Goal: Task Accomplishment & Management: Use online tool/utility

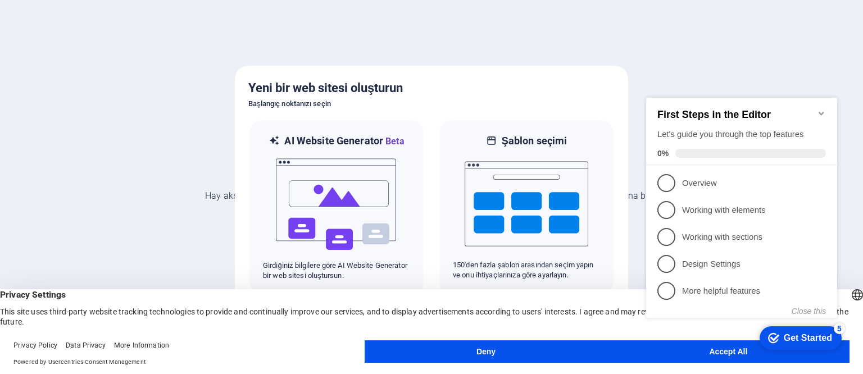
click at [724, 353] on div "checkmark Get Started 5 First Steps in the Editor Let's guide you through the t…" at bounding box center [744, 218] width 205 height 274
click at [704, 355] on appcues-checklist "Contextual help checklist present on screen" at bounding box center [744, 219] width 205 height 277
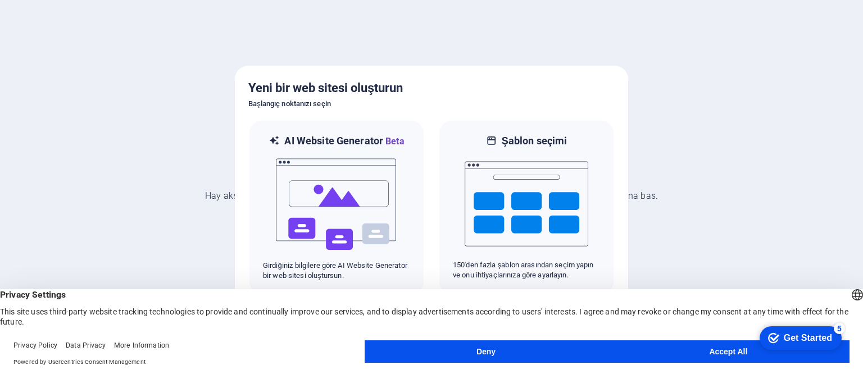
click at [724, 354] on button "Accept All" at bounding box center [729, 352] width 242 height 22
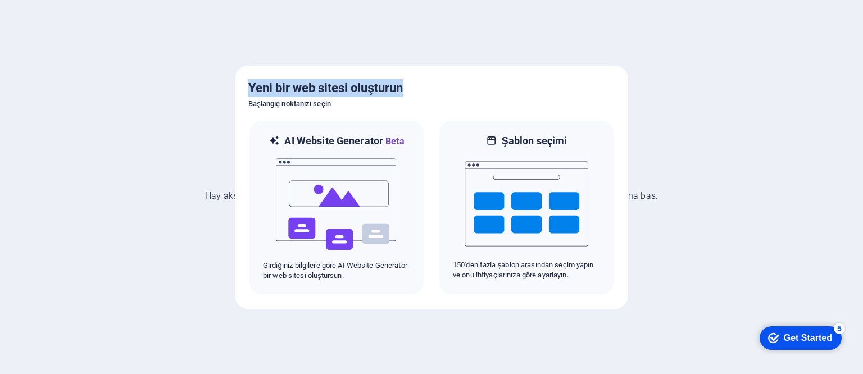
drag, startPoint x: 484, startPoint y: 93, endPoint x: 610, endPoint y: 61, distance: 129.5
click at [610, 61] on body "beezurichjets.com Hay aksi! Geri almak için [Ctrl] + [Z] tuşlarına bas. Şaka ya…" at bounding box center [431, 187] width 863 height 374
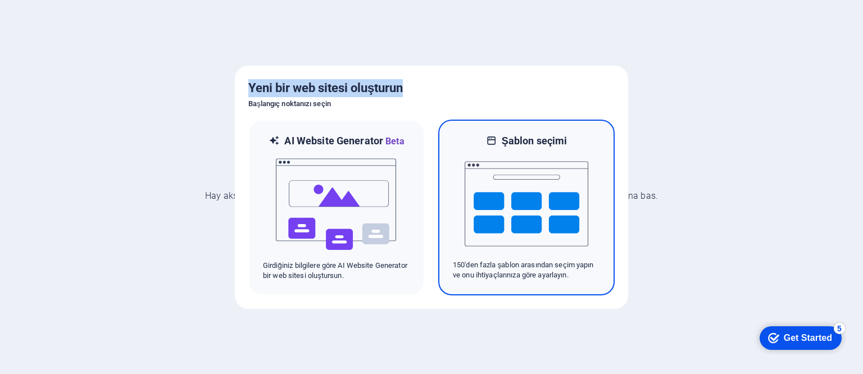
click at [488, 152] on img at bounding box center [527, 204] width 124 height 112
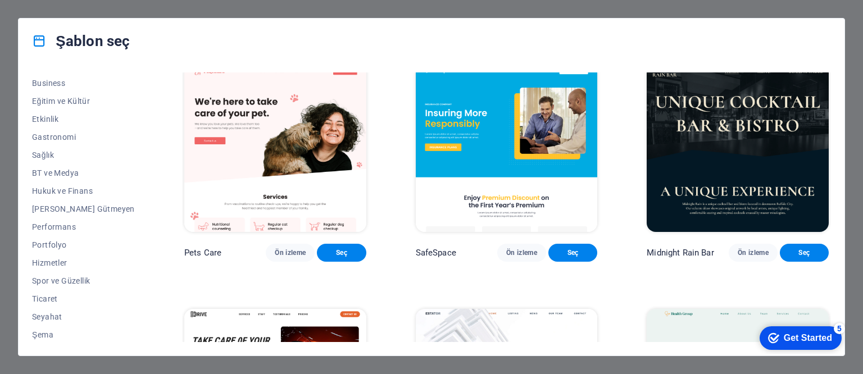
scroll to position [179, 0]
click at [46, 320] on span "Seyahat" at bounding box center [83, 315] width 103 height 9
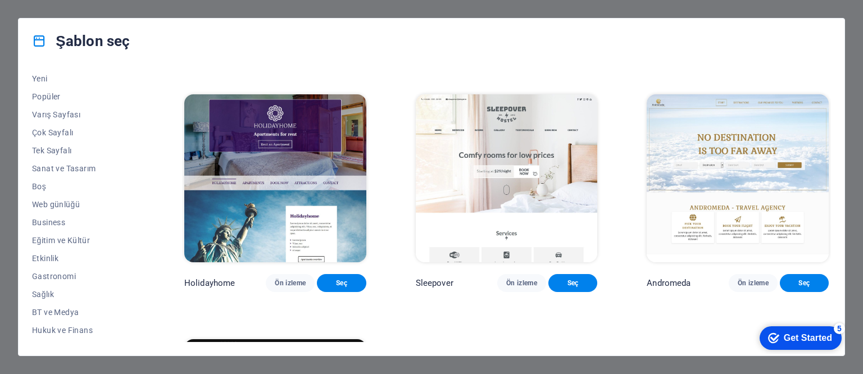
scroll to position [0, 0]
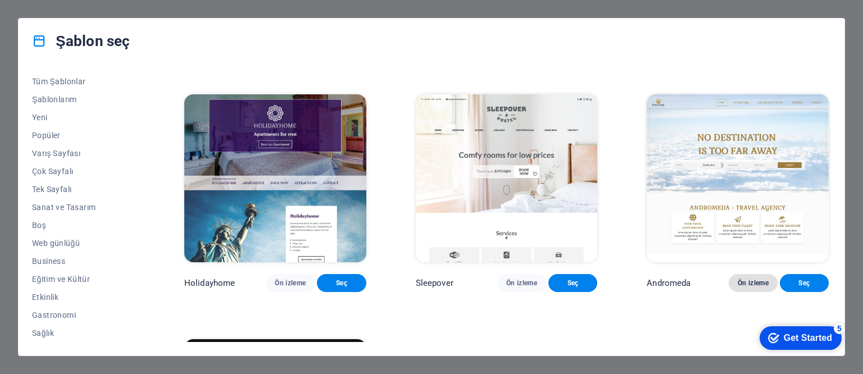
click at [751, 288] on span "Ön izleme" at bounding box center [753, 283] width 31 height 9
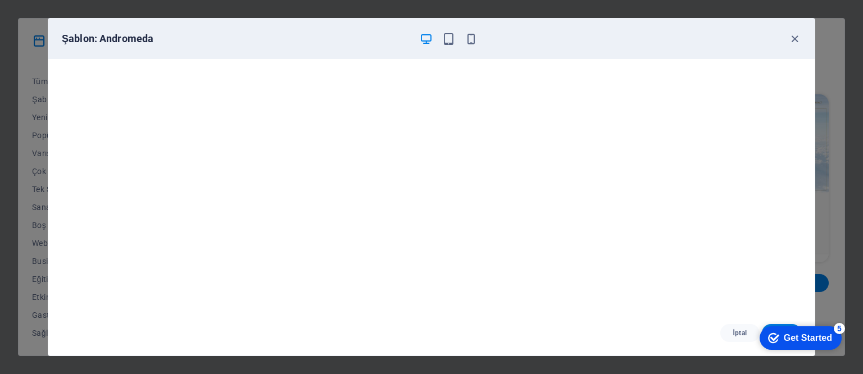
scroll to position [3, 0]
click at [798, 39] on icon "button" at bounding box center [794, 39] width 13 height 13
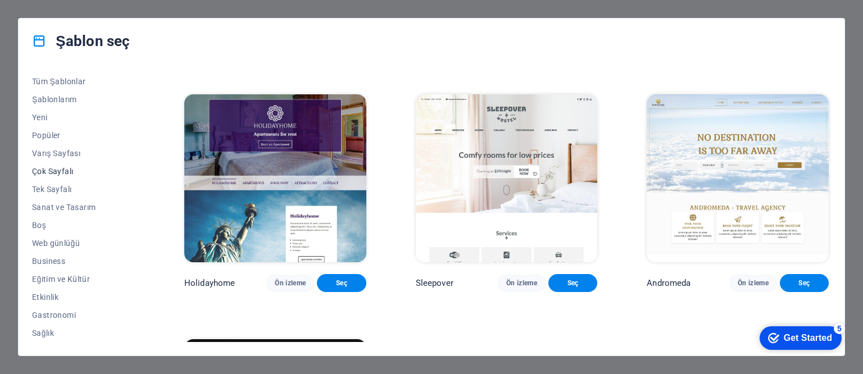
click at [44, 170] on span "Çok Sayfalı" at bounding box center [83, 171] width 103 height 9
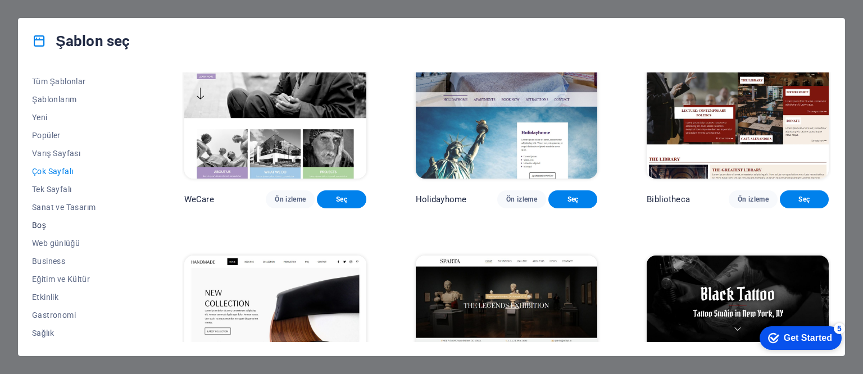
scroll to position [56, 0]
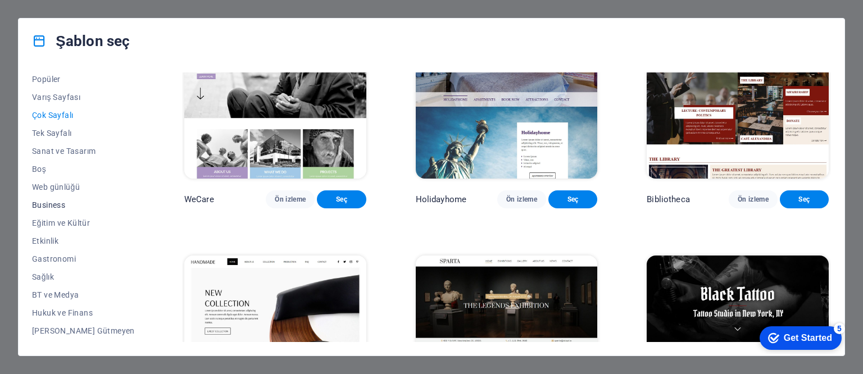
click at [55, 203] on span "Business" at bounding box center [83, 205] width 103 height 9
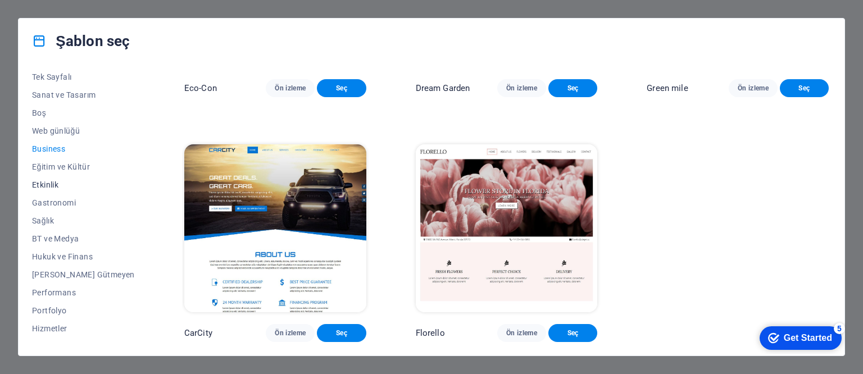
scroll to position [169, 0]
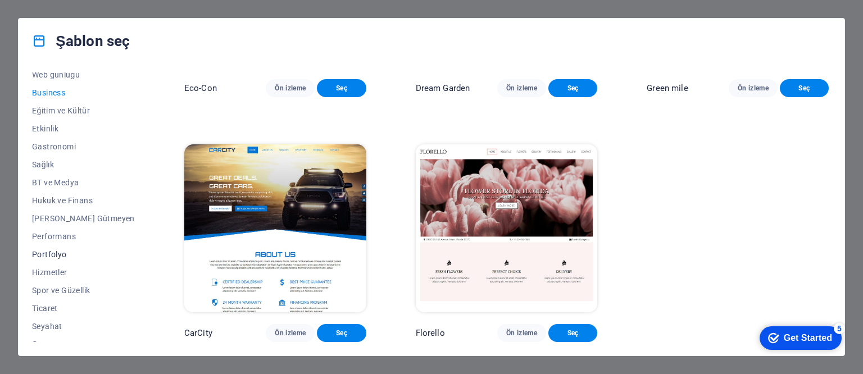
click at [43, 256] on span "Portfolyo" at bounding box center [83, 254] width 103 height 9
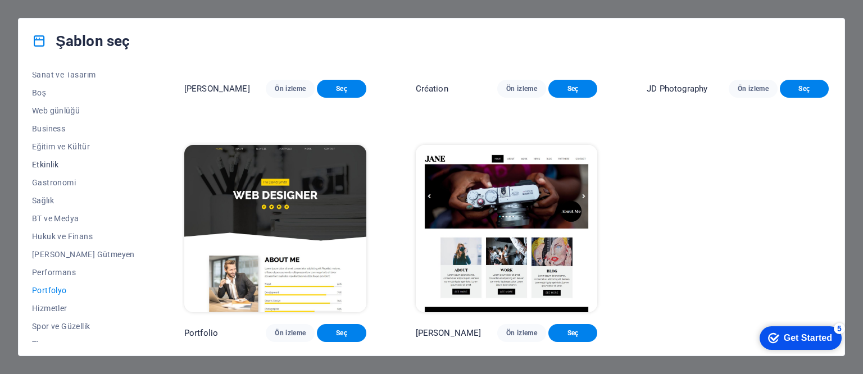
scroll to position [179, 0]
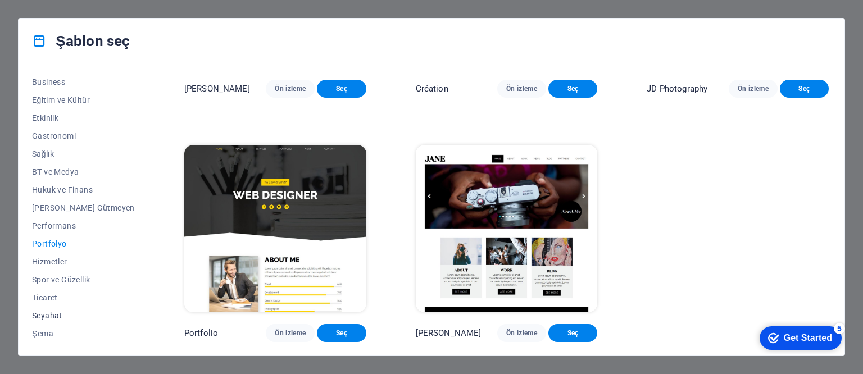
click at [52, 318] on span "Seyahat" at bounding box center [83, 315] width 103 height 9
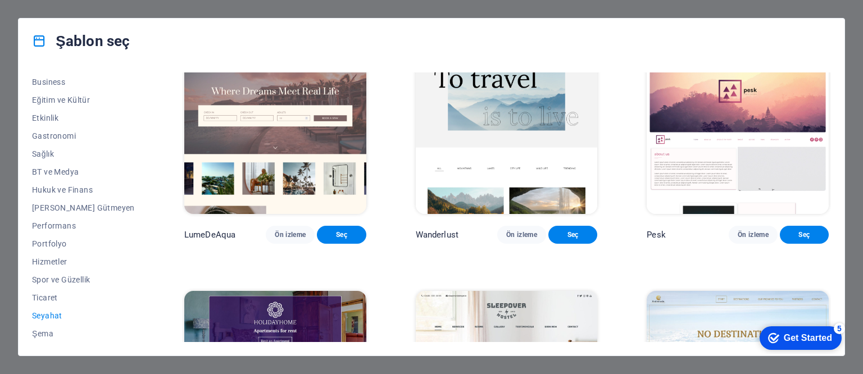
scroll to position [0, 0]
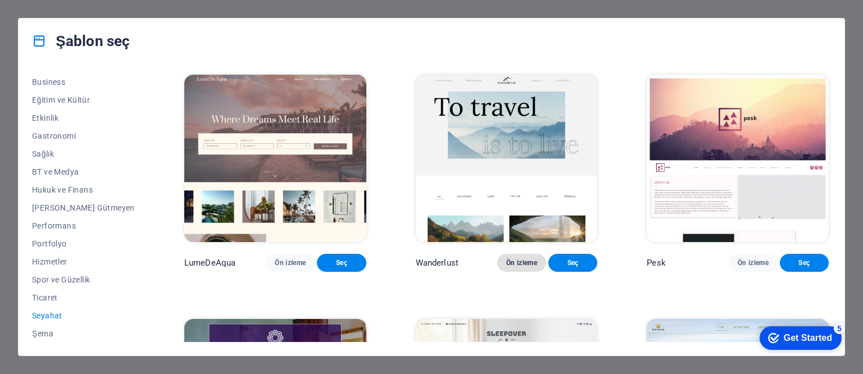
click at [507, 262] on button "Ön izleme" at bounding box center [521, 263] width 49 height 18
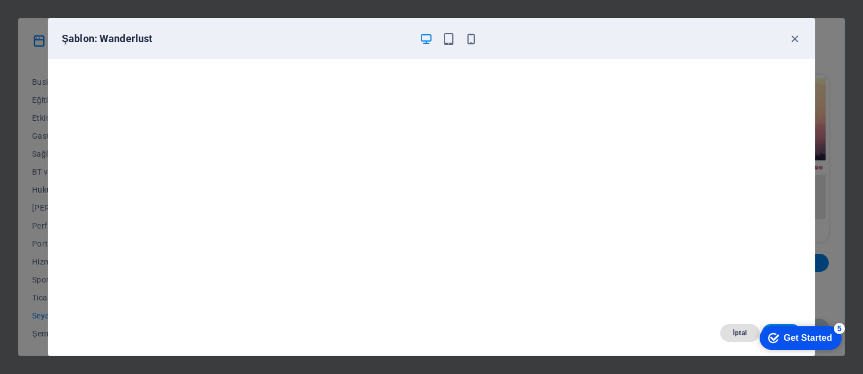
click at [739, 334] on span "İptal" at bounding box center [739, 333] width 21 height 9
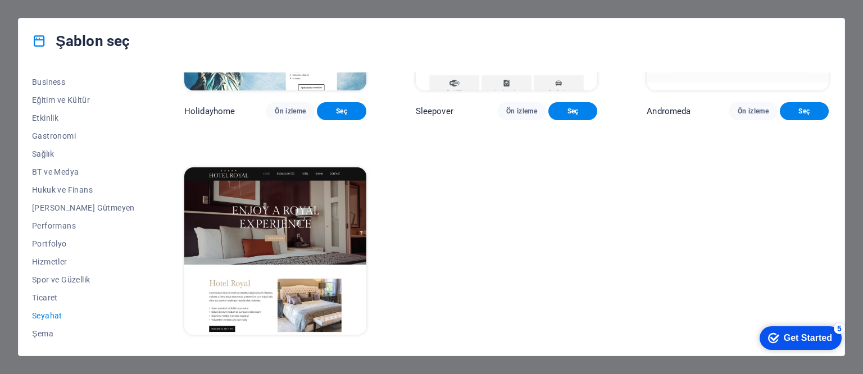
scroll to position [436, 0]
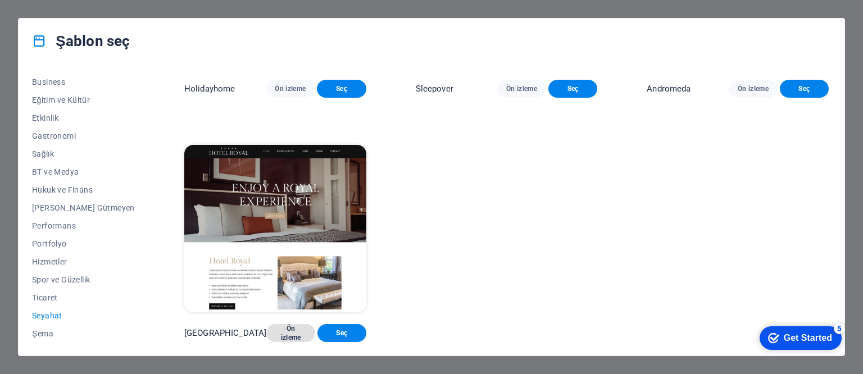
click at [275, 332] on span "Ön izleme" at bounding box center [290, 333] width 31 height 18
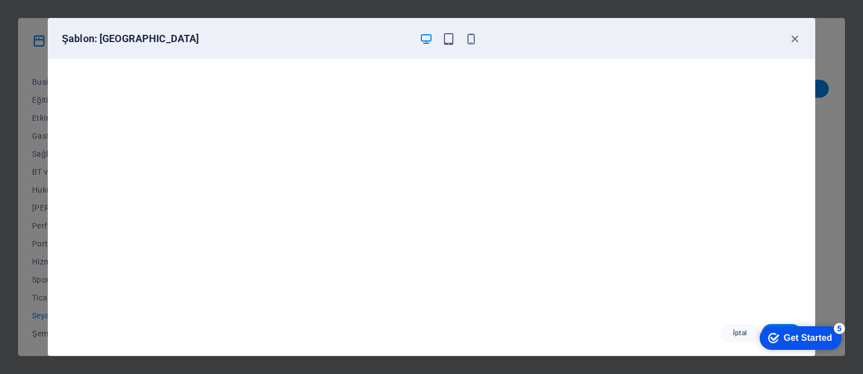
click at [784, 343] on div "Get Started" at bounding box center [808, 338] width 48 height 10
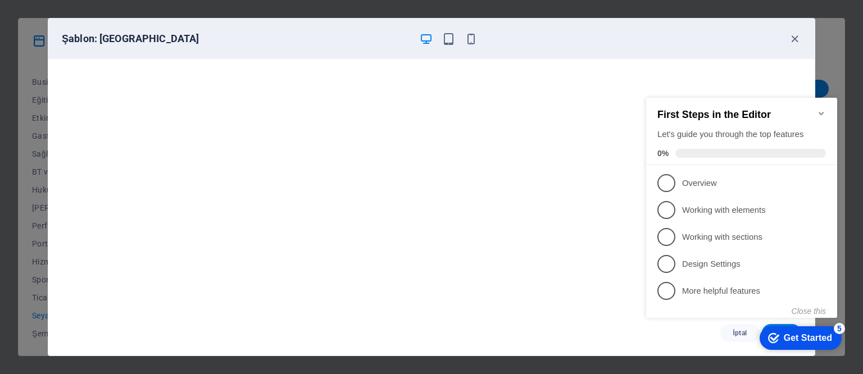
click at [695, 342] on div "checkmark Get Started 5 First Steps in the Editor Let's guide you through the t…" at bounding box center [744, 218] width 205 height 274
click at [788, 341] on div "Get Started" at bounding box center [808, 338] width 48 height 10
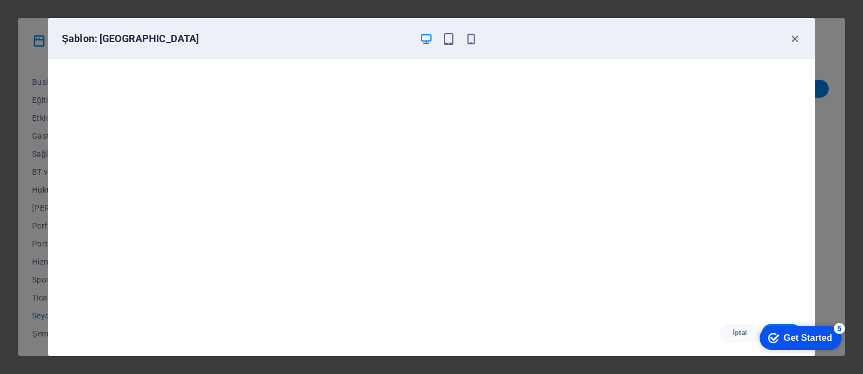
click at [832, 343] on div "Get Started" at bounding box center [808, 338] width 48 height 10
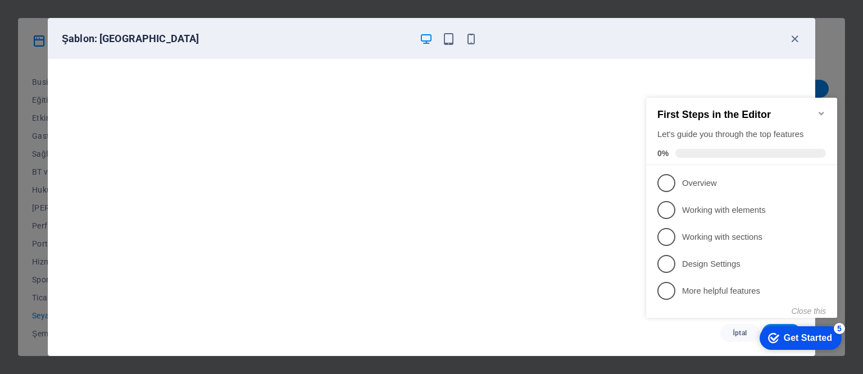
click at [649, 341] on div "checkmark Get Started 5 First Steps in the Editor Let's guide you through the t…" at bounding box center [744, 218] width 205 height 274
click at [775, 48] on div "Şablon: Hotel Royal" at bounding box center [431, 39] width 767 height 40
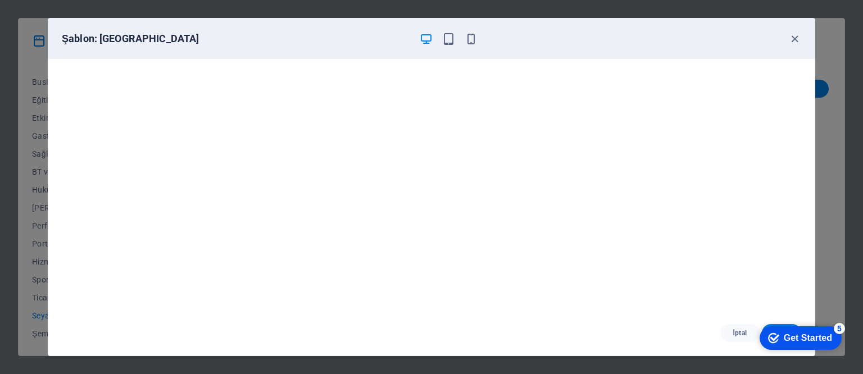
click at [795, 338] on div "Get Started" at bounding box center [808, 338] width 48 height 10
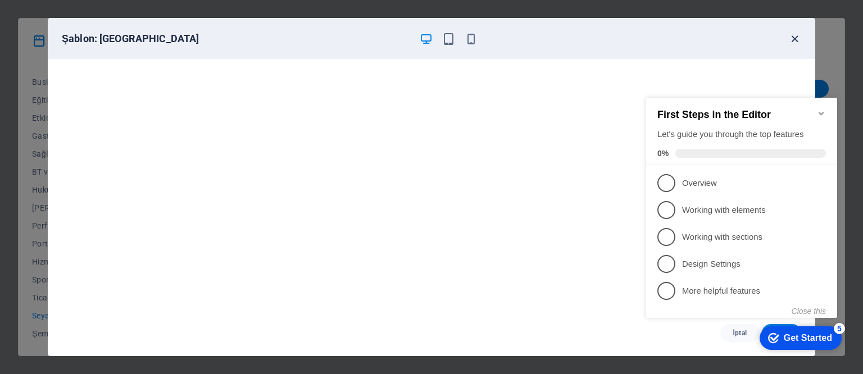
click at [794, 39] on icon "button" at bounding box center [794, 39] width 13 height 13
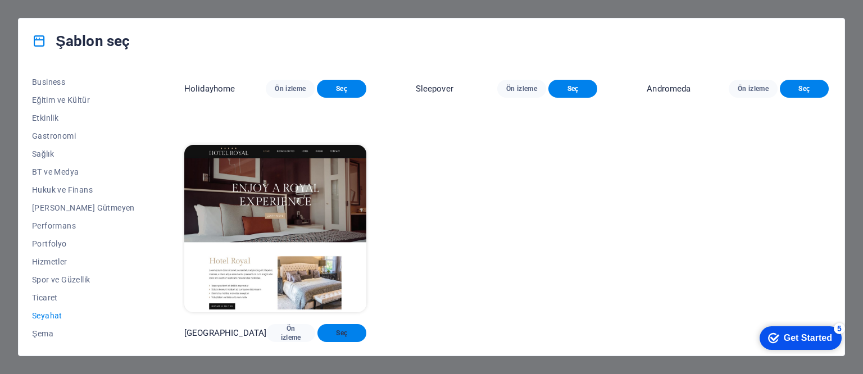
click at [329, 332] on span "Seç" at bounding box center [342, 333] width 31 height 9
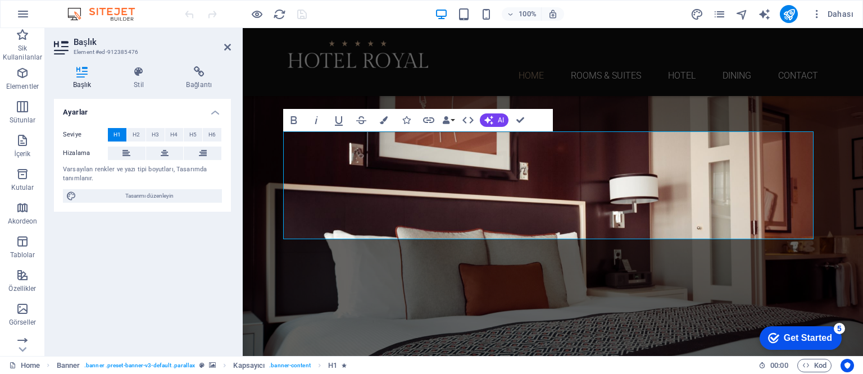
click at [149, 260] on div "Ayarlar Seviye H1 H2 H3 H4 H5 H6 Hizalama Varsayılan renkler ve yazı tipi boyut…" at bounding box center [142, 223] width 177 height 248
click at [227, 51] on icon at bounding box center [227, 47] width 7 height 9
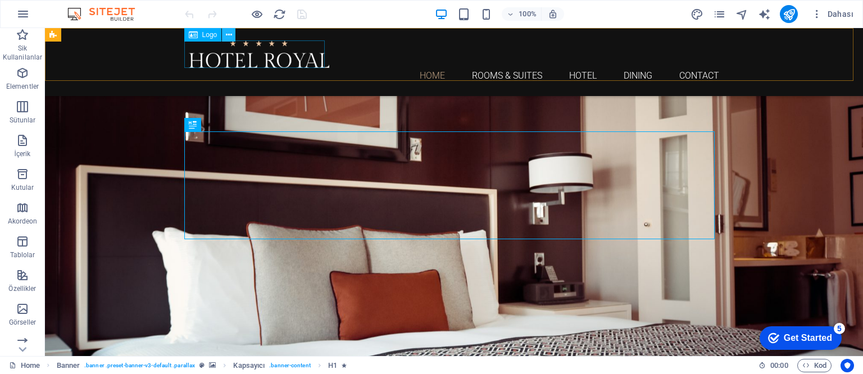
click at [232, 37] on icon at bounding box center [229, 35] width 6 height 12
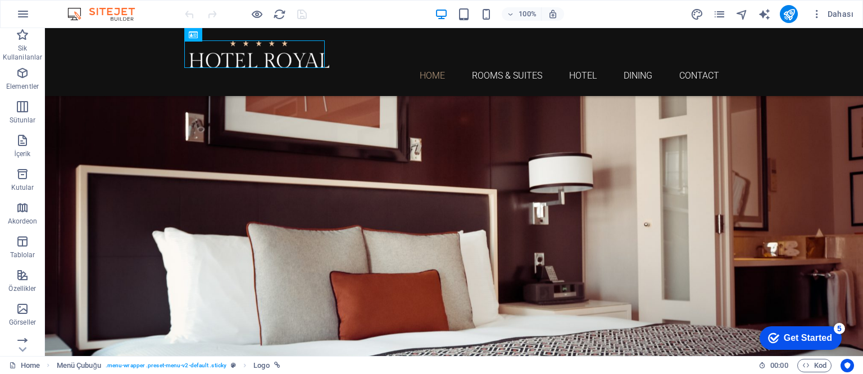
click at [791, 339] on div "Get Started" at bounding box center [808, 338] width 48 height 10
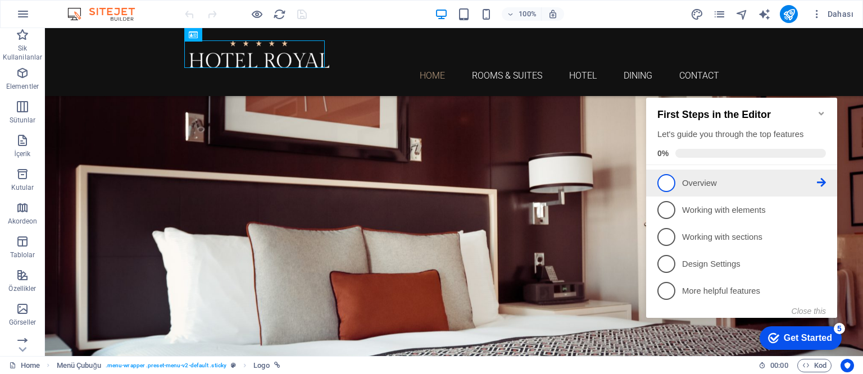
click at [678, 183] on link "1 Overview - incomplete" at bounding box center [742, 183] width 169 height 18
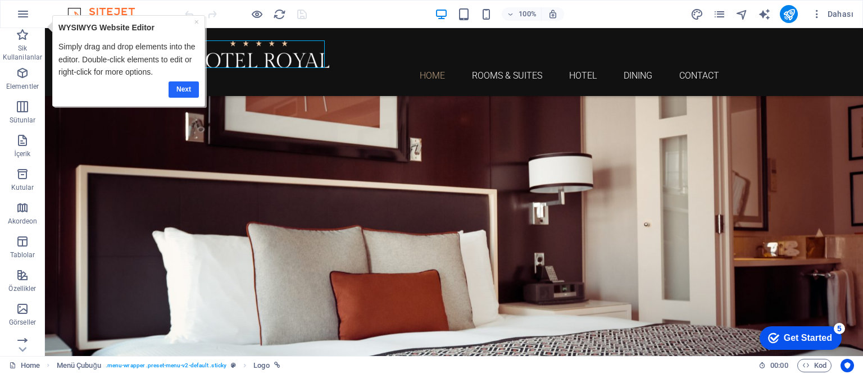
click at [182, 87] on link "Next" at bounding box center [184, 89] width 30 height 16
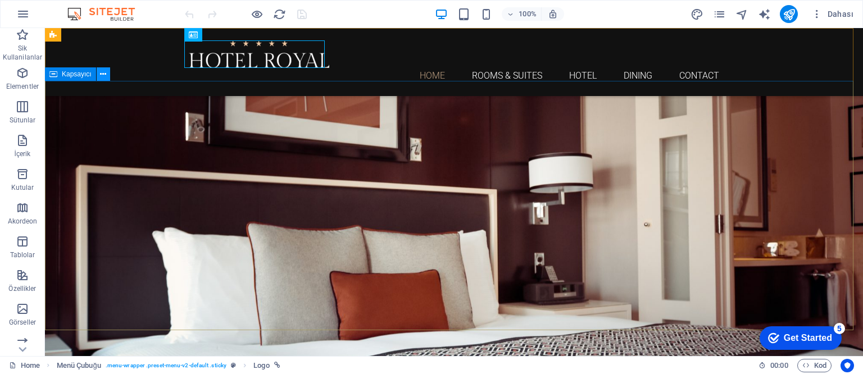
click at [104, 75] on icon at bounding box center [103, 75] width 6 height 12
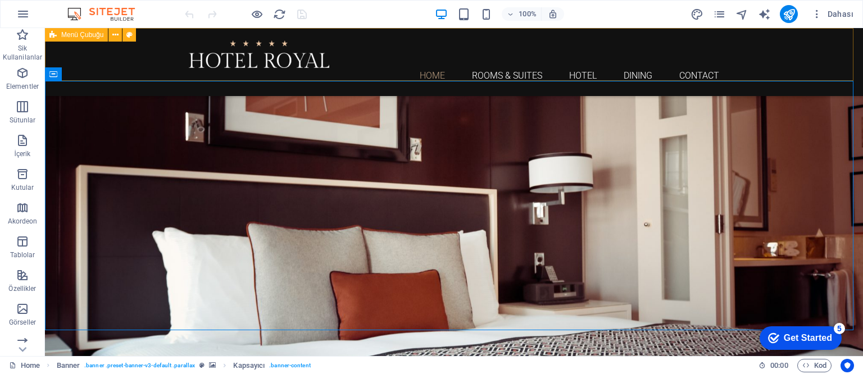
click at [780, 55] on div "Home Rooms & Suites Hotel Dining Contact" at bounding box center [454, 62] width 818 height 68
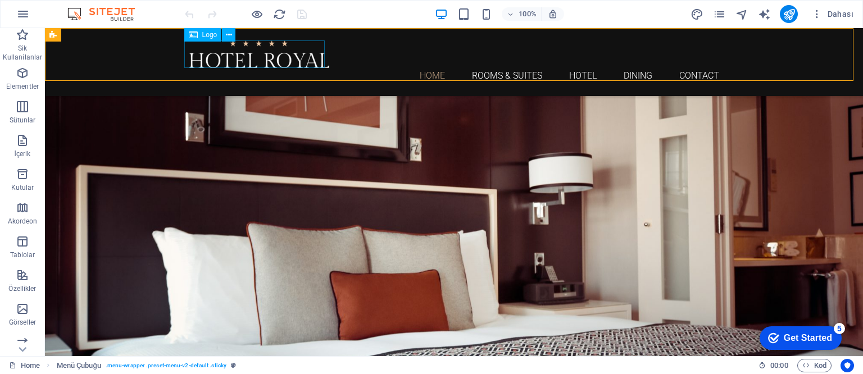
click at [203, 37] on span "Logo" at bounding box center [209, 34] width 15 height 7
click at [219, 59] on div at bounding box center [454, 54] width 531 height 28
select select "px"
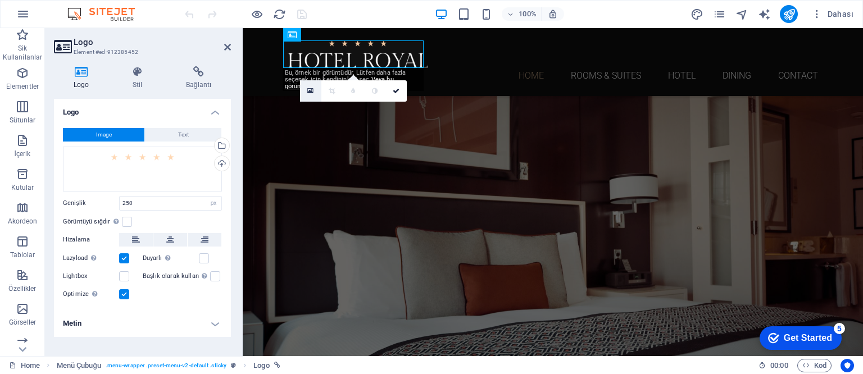
click at [310, 87] on icon at bounding box center [310, 91] width 6 height 8
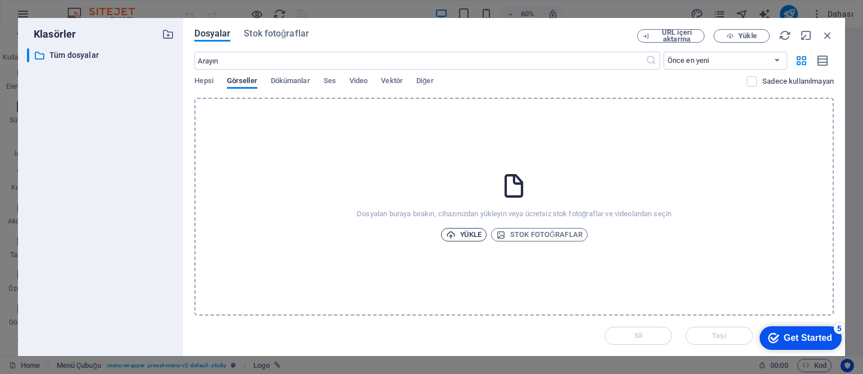
click at [456, 234] on span "Yükle" at bounding box center [464, 234] width 36 height 13
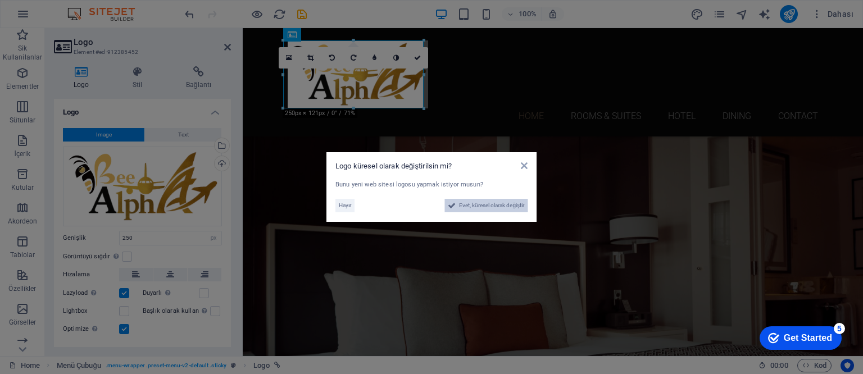
click at [482, 208] on span "Evet, küresel olarak değiştir" at bounding box center [491, 205] width 65 height 13
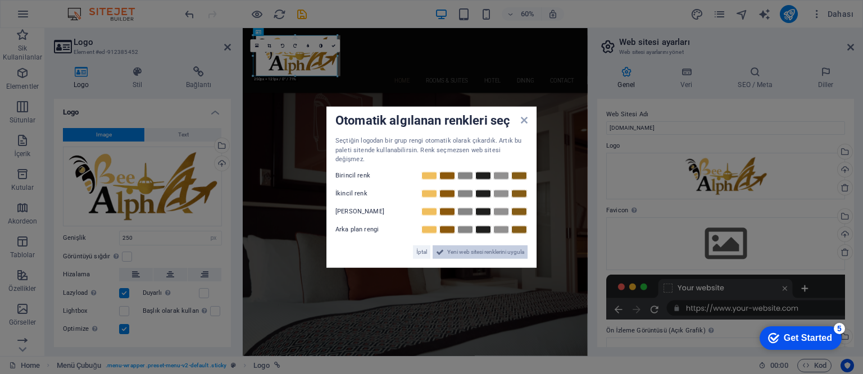
click at [470, 249] on span "Yeni web sitesi renklerini uygula" at bounding box center [485, 251] width 77 height 13
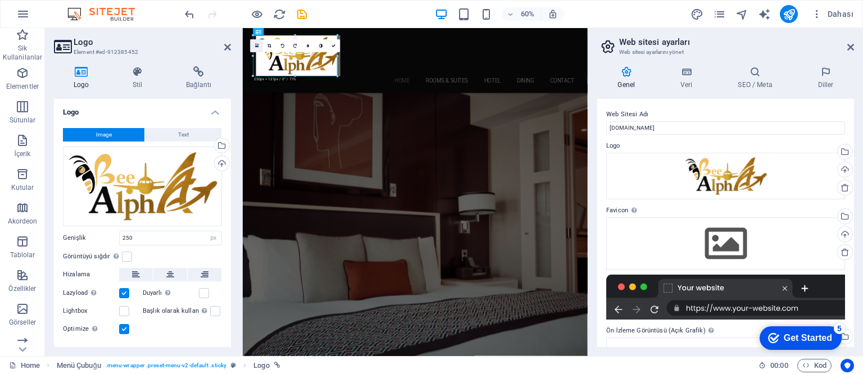
click at [259, 46] on link at bounding box center [257, 46] width 13 height 13
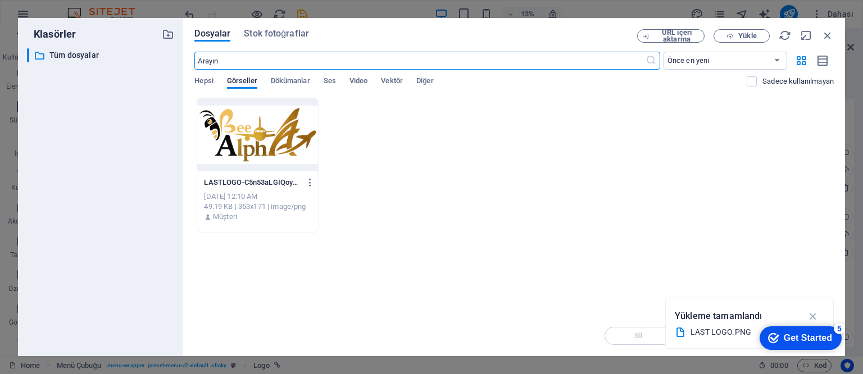
click at [536, 275] on div "Anında yüklemek için dosyaları buraya bırakın LASTLOGO-C5n53aLGIQoyxPk8TlvxSg.P…" at bounding box center [514, 207] width 640 height 218
click at [216, 37] on span "Dosyalar" at bounding box center [212, 33] width 36 height 13
click at [480, 183] on div "LASTLOGO-C5n53aLGIQoyxPk8TlvxSg.PNG LASTLOGO-C5n53aLGIQoyxPk8TlvxSg.PNG [DATE] …" at bounding box center [514, 165] width 640 height 135
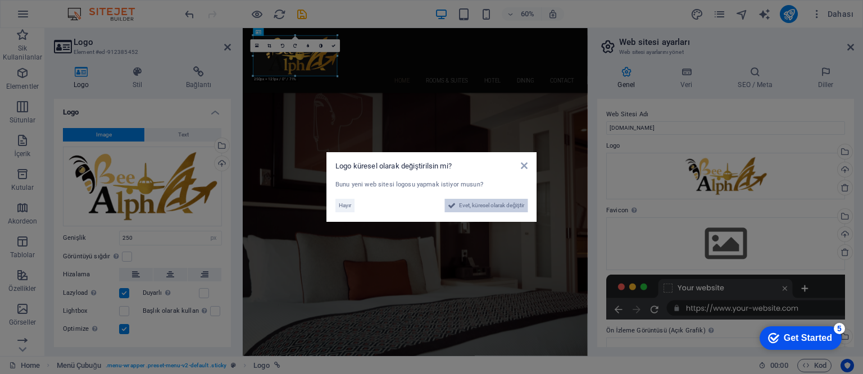
click at [497, 206] on span "Evet, küresel olarak değiştir" at bounding box center [491, 205] width 65 height 13
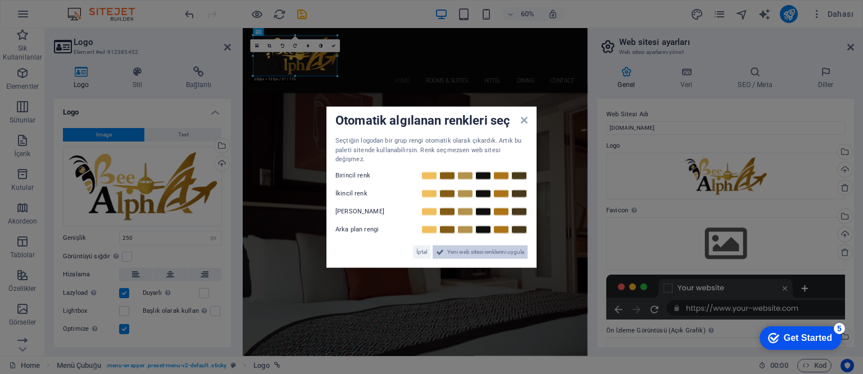
click at [463, 250] on span "Yeni web sitesi renklerini uygula" at bounding box center [485, 251] width 77 height 13
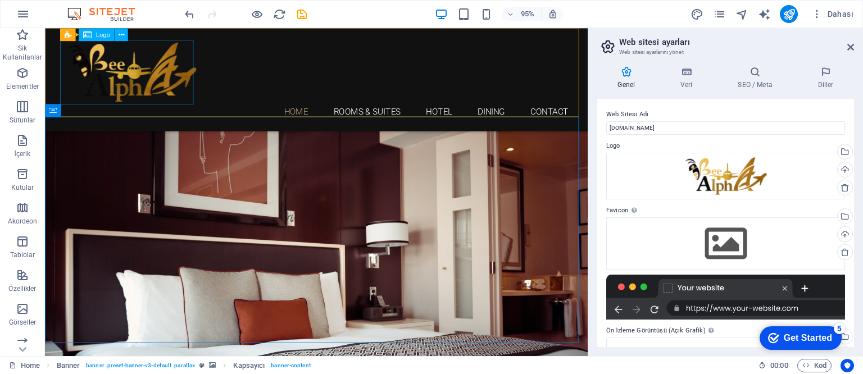
click at [140, 84] on div at bounding box center [331, 74] width 531 height 68
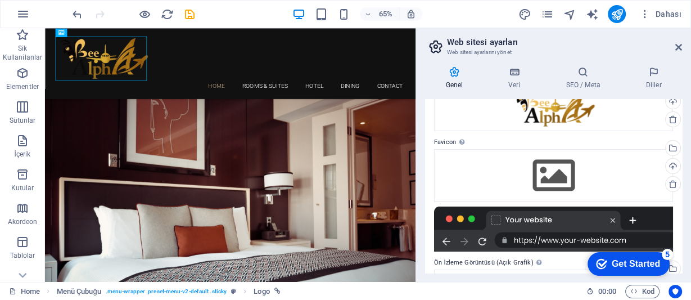
scroll to position [68, 0]
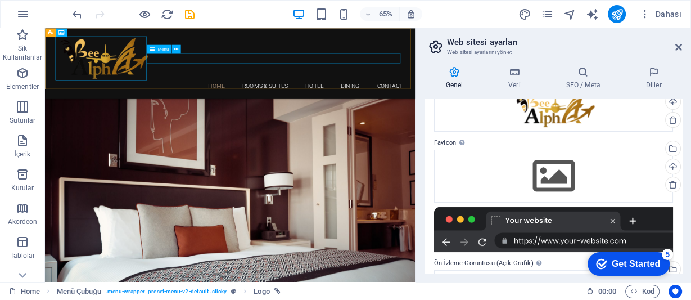
click at [303, 108] on nav "Home Rooms & Suites Hotel Dining Contact" at bounding box center [330, 115] width 531 height 15
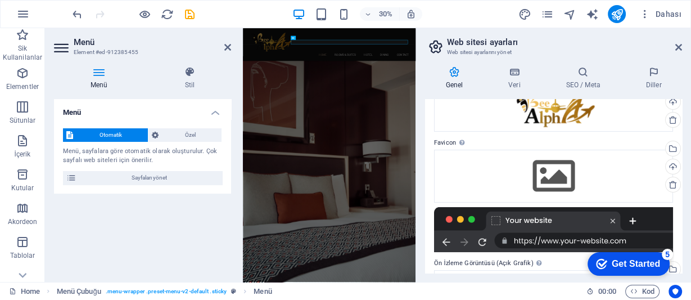
click at [629, 38] on h2 "Web sitesi ayarları" at bounding box center [564, 42] width 235 height 10
click at [225, 48] on icon at bounding box center [227, 47] width 7 height 9
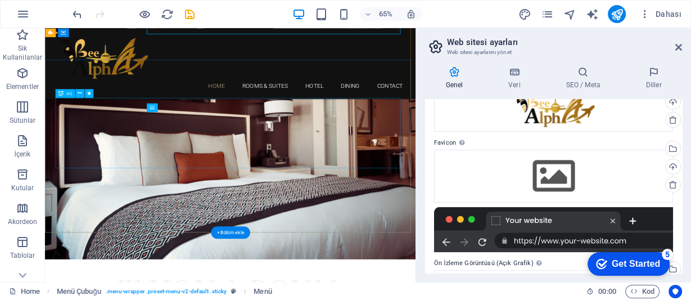
scroll to position [0, 0]
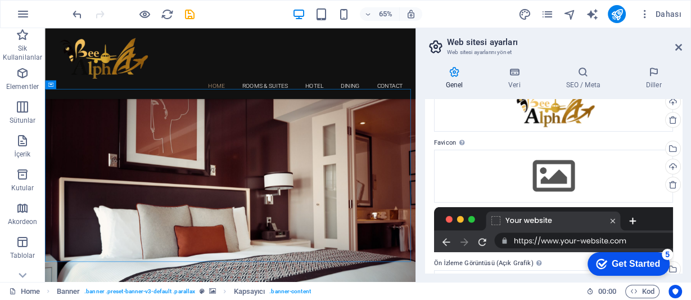
click at [421, 71] on div "Genel Veri SEO / Meta Diller Web Sitesi Adı [DOMAIN_NAME] Logo Dosyaları buraya…" at bounding box center [553, 169] width 275 height 224
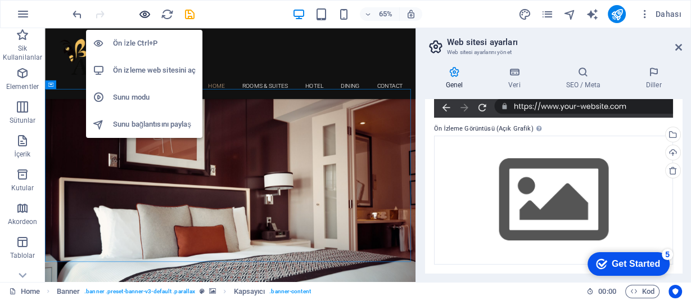
click at [147, 18] on icon "button" at bounding box center [144, 14] width 13 height 13
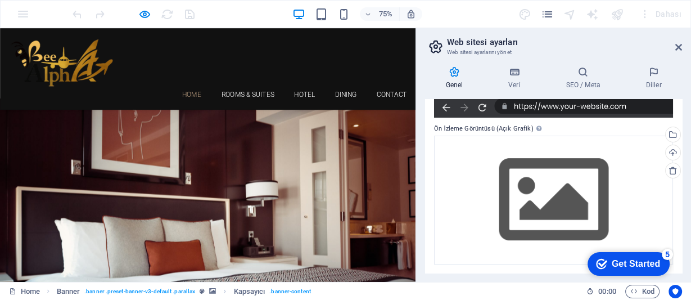
click at [227, 55] on header "Home Rooms & Suites Hotel Dining Contact" at bounding box center [277, 82] width 549 height 108
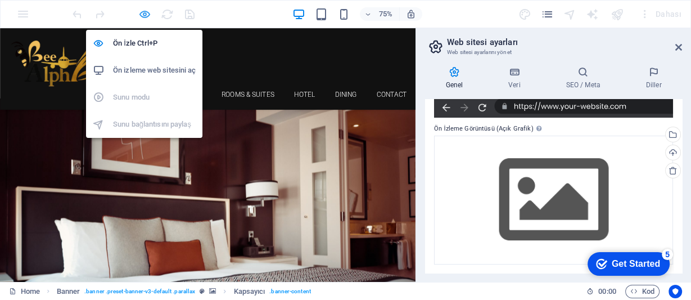
click at [144, 13] on icon "button" at bounding box center [144, 14] width 13 height 13
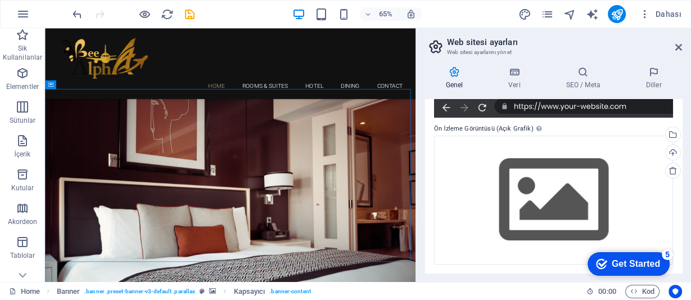
click at [456, 72] on icon at bounding box center [454, 71] width 58 height 11
click at [508, 75] on icon at bounding box center [514, 71] width 53 height 11
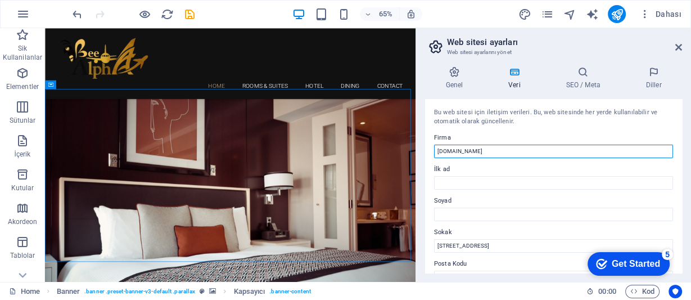
click at [469, 152] on input "[DOMAIN_NAME]" at bounding box center [553, 150] width 239 height 13
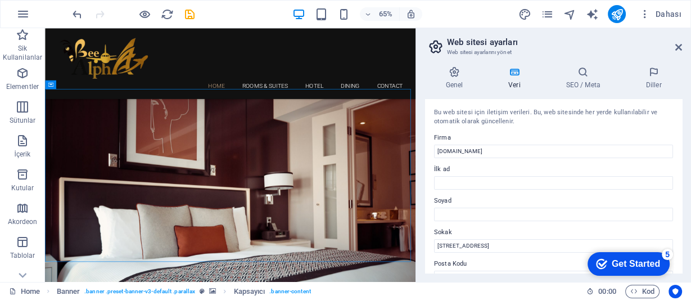
click at [630, 129] on div "Bu web sitesi için iletişim verileri. Bu, web sitesinde her yerde [DEMOGRAPHIC_…" at bounding box center [553, 186] width 257 height 174
click at [583, 80] on h4 "SEO / Meta" at bounding box center [585, 78] width 80 height 24
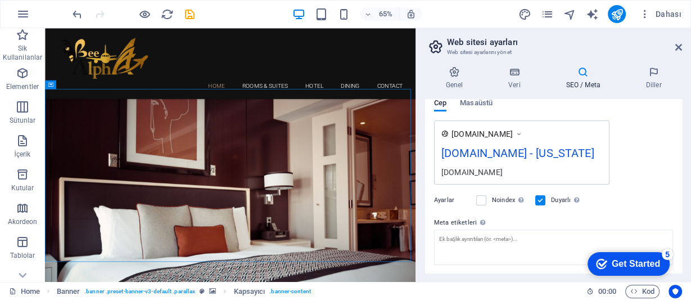
scroll to position [180, 0]
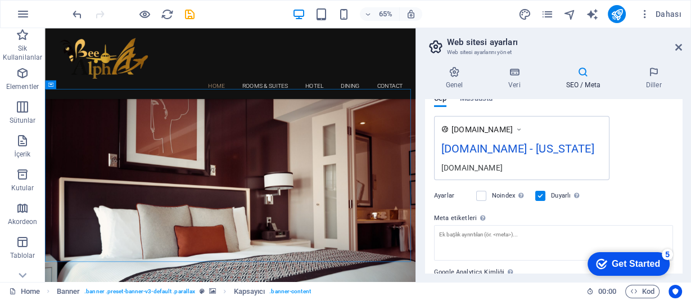
click at [495, 130] on span "[DOMAIN_NAME]" at bounding box center [481, 129] width 61 height 11
click at [484, 151] on div "[DOMAIN_NAME] - [US_STATE]" at bounding box center [521, 151] width 161 height 22
click at [564, 147] on div "[DOMAIN_NAME] - [US_STATE]" at bounding box center [521, 151] width 161 height 22
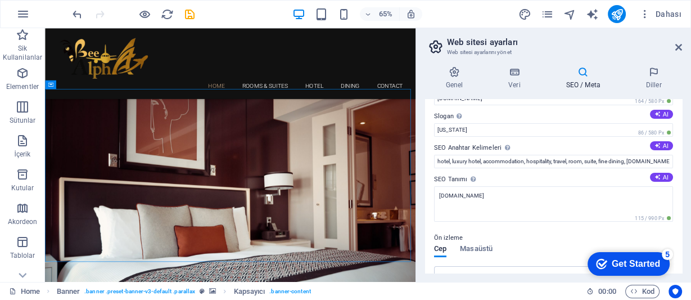
scroll to position [0, 0]
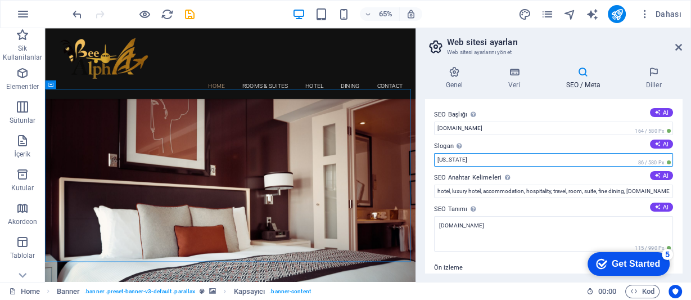
drag, startPoint x: 461, startPoint y: 158, endPoint x: 436, endPoint y: 161, distance: 25.4
click at [436, 161] on input "[US_STATE]" at bounding box center [553, 159] width 239 height 13
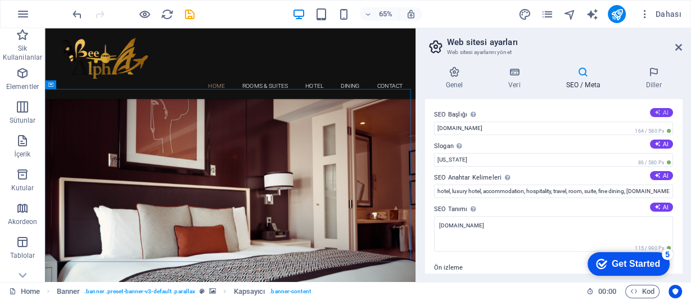
click at [657, 112] on icon at bounding box center [657, 112] width 6 height 6
click at [456, 77] on icon at bounding box center [454, 71] width 58 height 11
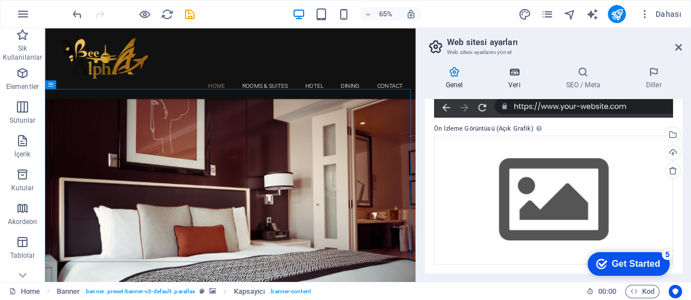
click at [518, 81] on h4 "Veri" at bounding box center [516, 78] width 57 height 24
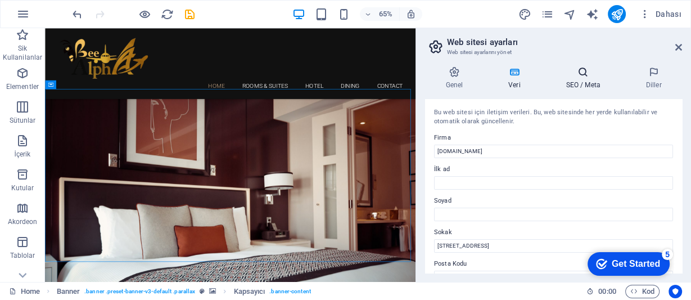
click at [575, 74] on icon at bounding box center [582, 71] width 75 height 11
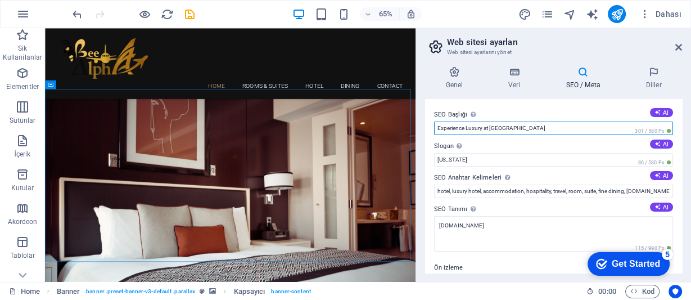
click at [517, 129] on input "Experience Luxury at [GEOGRAPHIC_DATA]" at bounding box center [553, 127] width 239 height 13
type input "E"
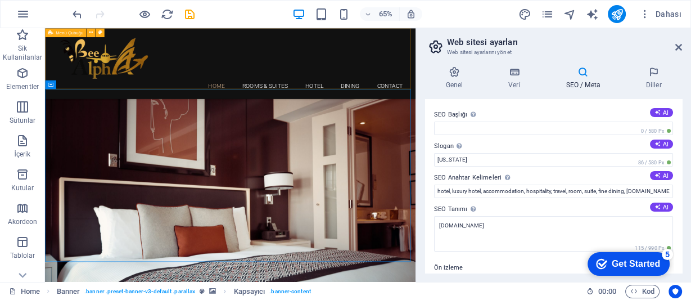
click at [357, 49] on div "Home Rooms & Suites Hotel Dining Contact" at bounding box center [330, 82] width 570 height 108
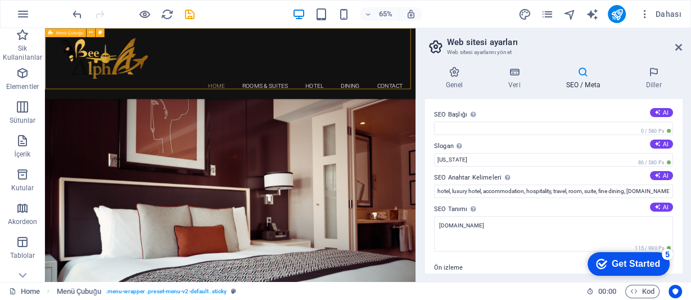
click at [357, 49] on div "Home Rooms & Suites Hotel Dining Contact" at bounding box center [330, 82] width 570 height 108
select select "header"
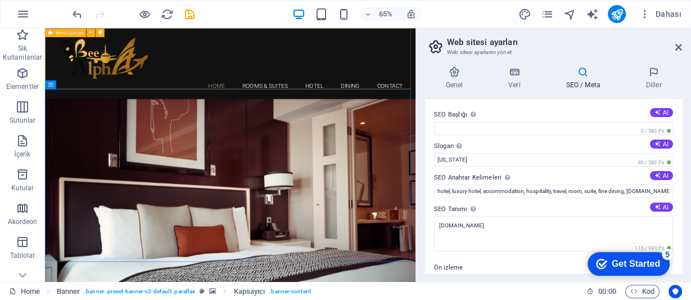
click at [288, 57] on div "Home Rooms & Suites Hotel Dining Contact" at bounding box center [330, 82] width 570 height 108
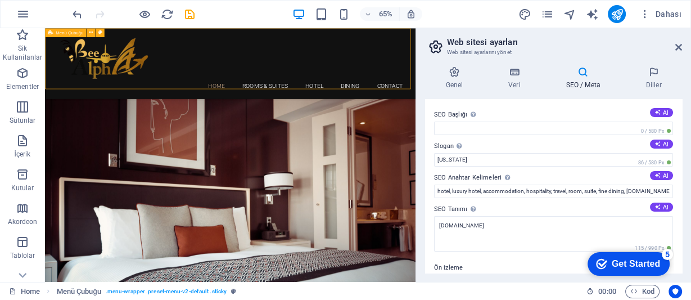
click at [288, 57] on div "Home Rooms & Suites Hotel Dining Contact" at bounding box center [330, 82] width 570 height 108
select select "header"
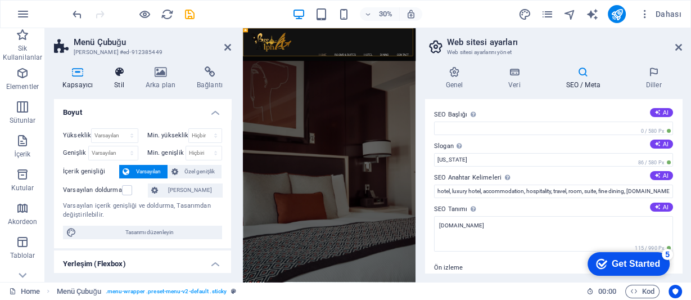
click at [121, 72] on icon at bounding box center [119, 71] width 27 height 11
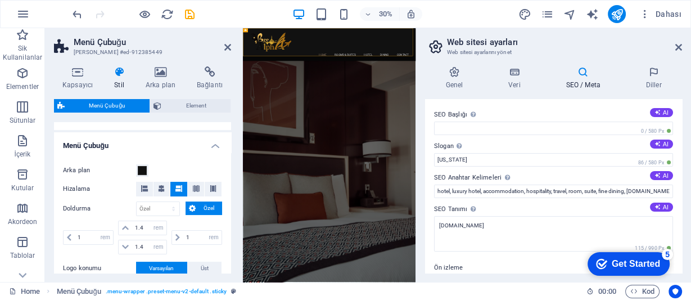
scroll to position [180, 0]
click at [139, 170] on span at bounding box center [142, 171] width 9 height 9
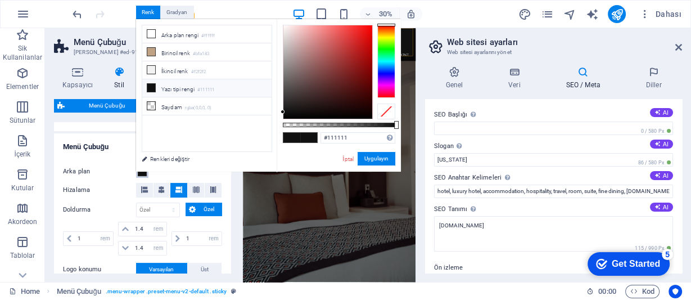
click at [389, 77] on div at bounding box center [386, 61] width 18 height 73
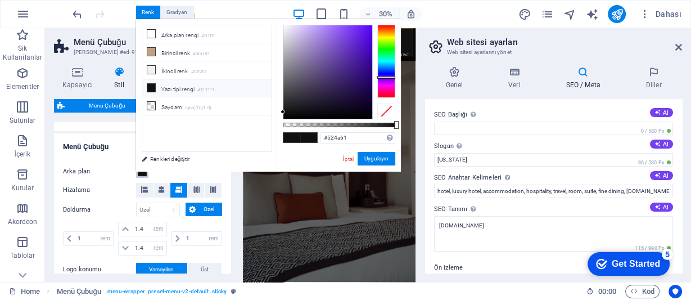
click at [303, 83] on div at bounding box center [327, 71] width 89 height 93
click at [315, 78] on div at bounding box center [327, 71] width 89 height 93
click at [347, 141] on input "#54476f" at bounding box center [357, 137] width 75 height 11
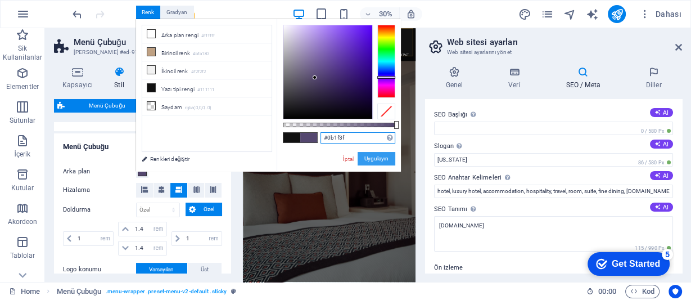
type input "#0b1f3f"
click at [382, 161] on button "Uygulayın" at bounding box center [376, 158] width 38 height 13
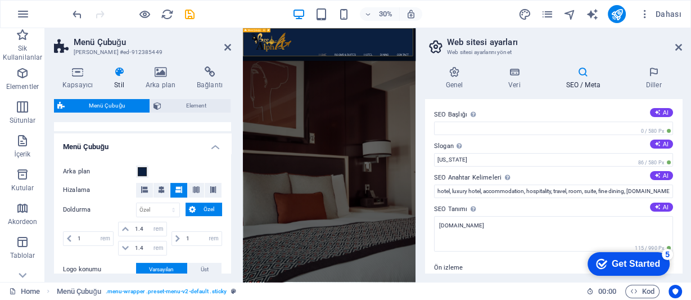
click at [450, 85] on div "Home Rooms & Suites Hotel Dining Contact" at bounding box center [530, 82] width 575 height 108
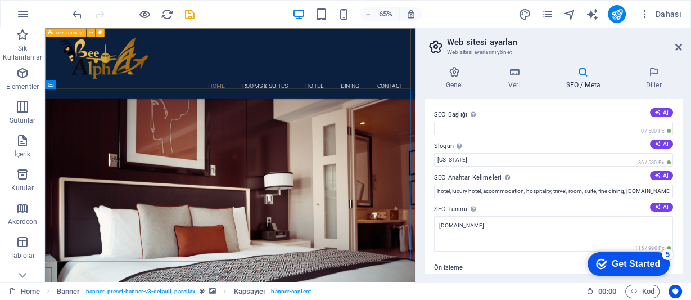
click at [239, 49] on div "Home Rooms & Suites Hotel Dining Contact" at bounding box center [330, 82] width 570 height 108
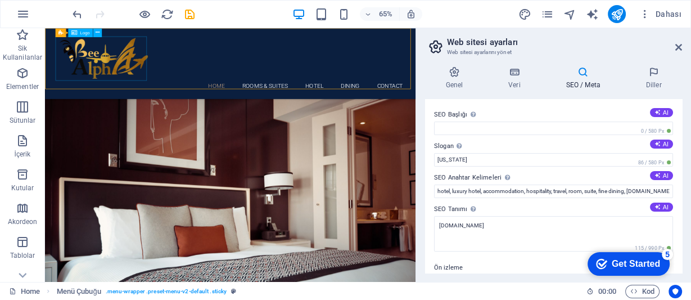
click at [150, 73] on div at bounding box center [330, 74] width 531 height 68
click at [268, 47] on div "Home Rooms & Suites Hotel Dining Contact" at bounding box center [330, 82] width 570 height 108
select select "rem"
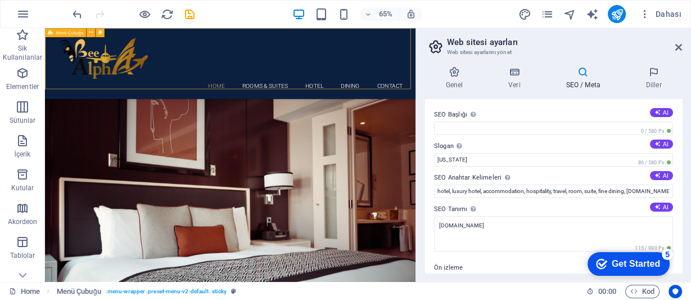
select select "rem"
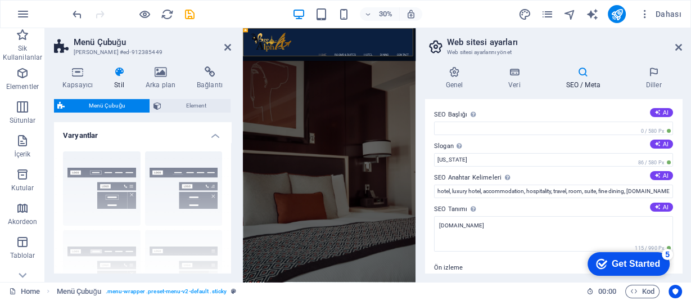
click at [120, 74] on icon at bounding box center [119, 71] width 27 height 11
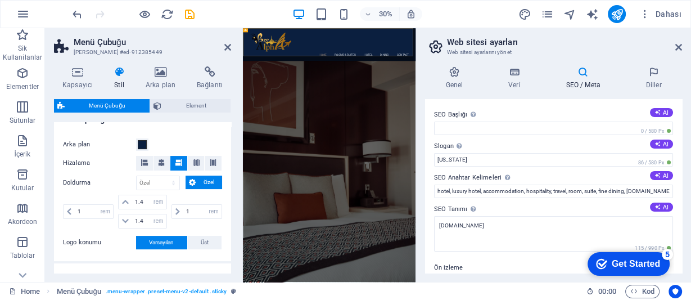
scroll to position [225, 0]
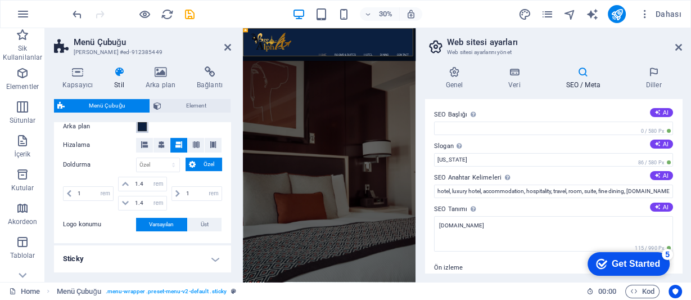
click at [142, 128] on span at bounding box center [142, 126] width 9 height 9
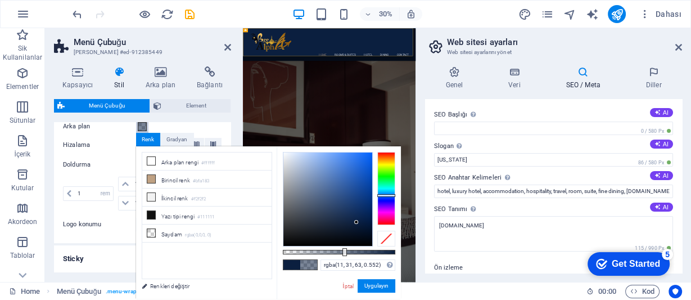
type input "rgba(11, 31, 63, 0.562)"
drag, startPoint x: 396, startPoint y: 250, endPoint x: 346, endPoint y: 258, distance: 50.6
click at [346, 258] on div "rgba(11, 31, 63, 0.562) Desteklenen biçimler #0852ed rgb(8, 82, 237) rgba(8, 82…" at bounding box center [339, 303] width 124 height 315
click at [374, 287] on button "Uygulayın" at bounding box center [376, 285] width 38 height 13
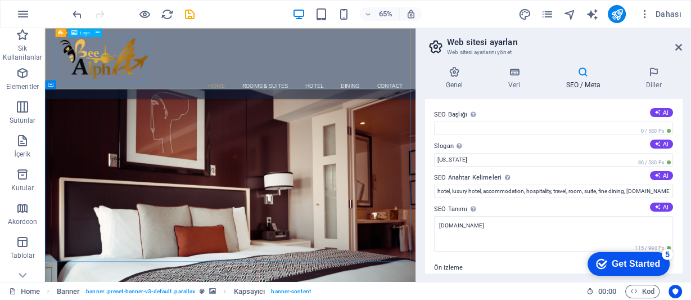
click at [157, 80] on div at bounding box center [330, 74] width 531 height 68
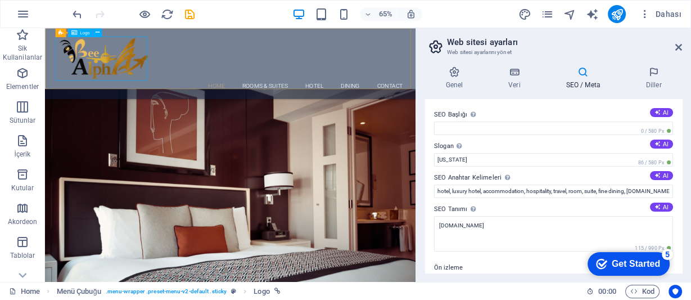
click at [187, 97] on div at bounding box center [330, 74] width 531 height 68
click at [192, 93] on div at bounding box center [330, 74] width 531 height 68
select select "px"
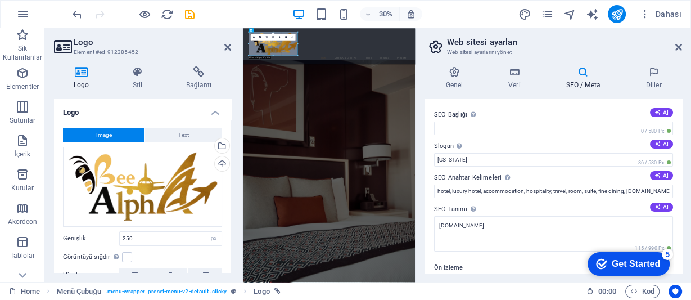
drag, startPoint x: 289, startPoint y: 52, endPoint x: 314, endPoint y: 66, distance: 28.0
type input "291"
click at [434, 32] on header "Web sitesi ayarları Web sitesi ayarlarını yönet" at bounding box center [554, 42] width 255 height 29
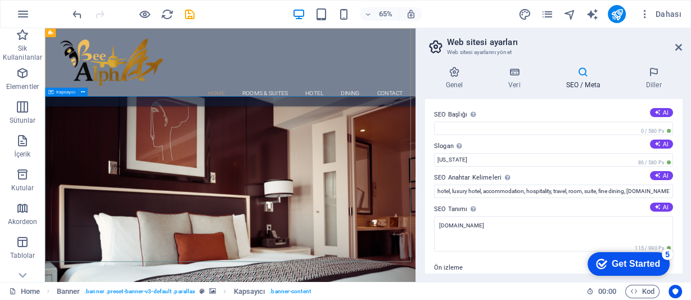
click at [62, 93] on span "Kapsayıcı" at bounding box center [65, 91] width 19 height 4
click at [275, 121] on div "Home Rooms & Suites Hotel Dining Contact" at bounding box center [330, 88] width 570 height 120
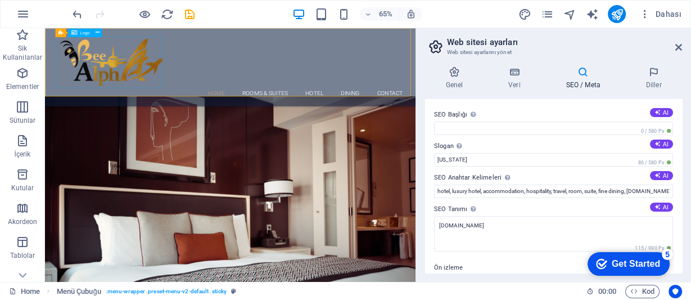
click at [78, 103] on div at bounding box center [330, 79] width 531 height 79
click at [333, 44] on div "Home Rooms & Suites Hotel Dining Contact" at bounding box center [330, 88] width 570 height 120
select select "rem"
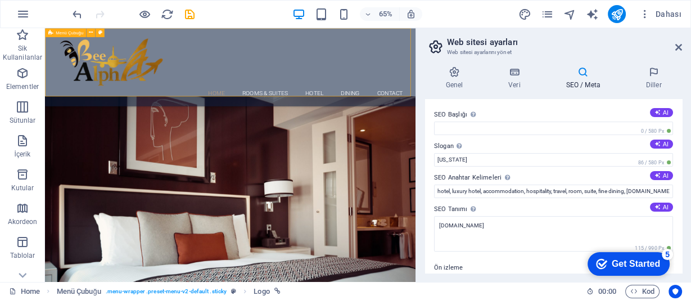
select select "rem"
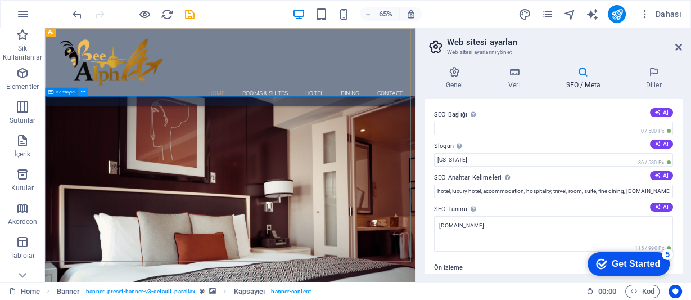
click at [84, 90] on icon at bounding box center [83, 92] width 4 height 8
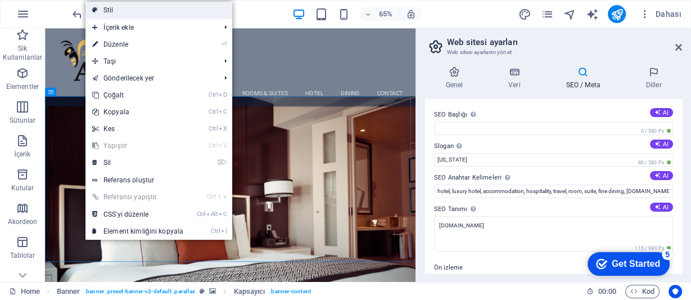
click at [111, 9] on link "Stil" at bounding box center [158, 10] width 147 height 17
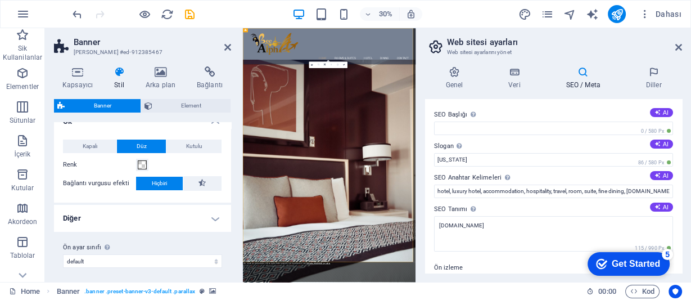
scroll to position [17, 0]
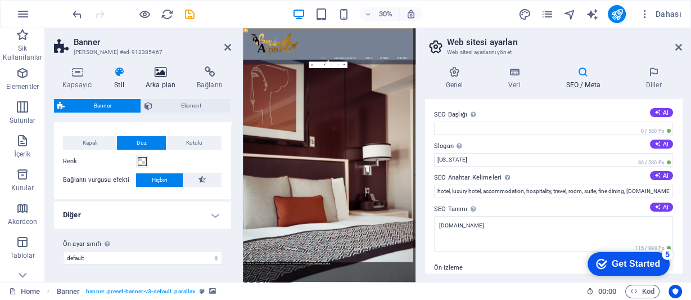
click at [162, 76] on icon at bounding box center [160, 71] width 47 height 11
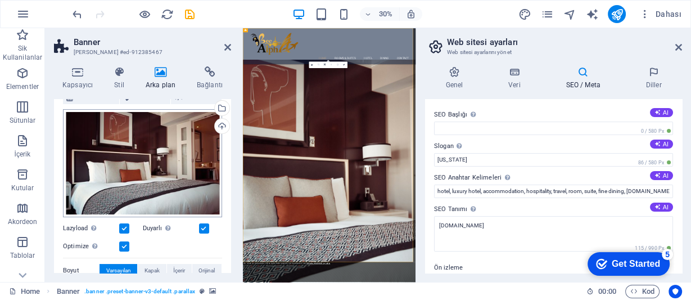
scroll to position [90, 0]
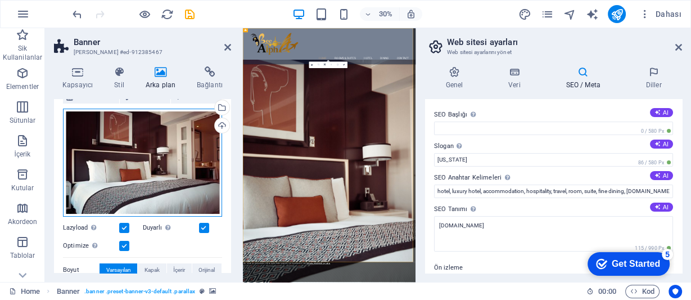
click at [137, 161] on div "Dosyaları buraya sürükleyin, dosyaları seçmek için tıklayın veya Dosyalardan ya…" at bounding box center [142, 162] width 159 height 108
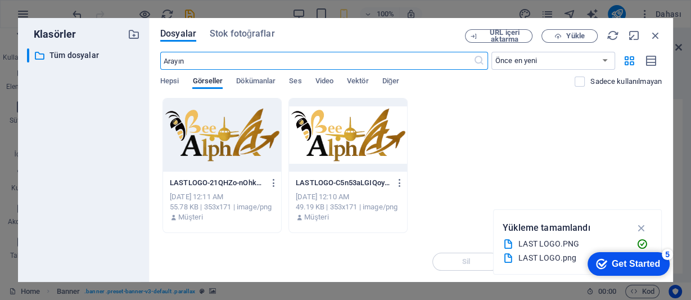
click at [342, 13] on div "Klasörler ​ Tüm dosyalar Tüm dosyalar Dosyalar Stok fotoğraflar URL içeri aktar…" at bounding box center [345, 150] width 691 height 300
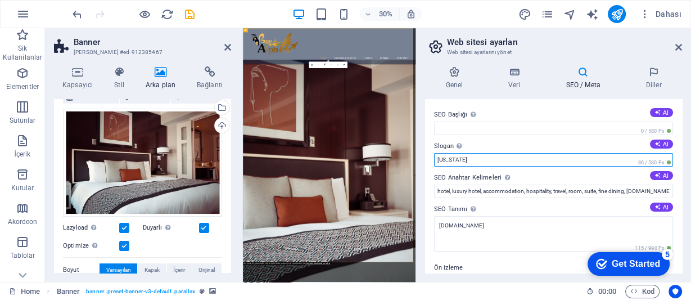
drag, startPoint x: 464, startPoint y: 157, endPoint x: 435, endPoint y: 160, distance: 28.8
click at [435, 160] on input "[US_STATE]" at bounding box center [553, 159] width 239 height 13
click at [491, 161] on input "[US_STATE]" at bounding box center [553, 159] width 239 height 13
drag, startPoint x: 491, startPoint y: 161, endPoint x: 448, endPoint y: 156, distance: 42.9
click at [434, 156] on input "[US_STATE]" at bounding box center [553, 159] width 239 height 13
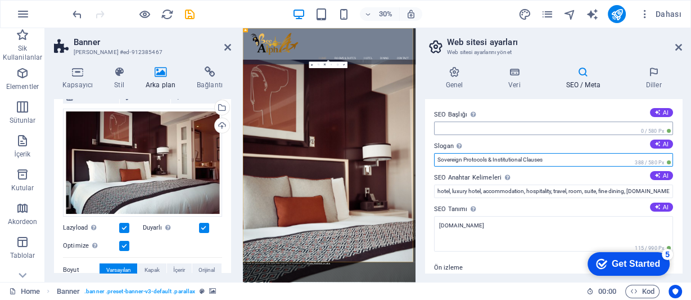
type input "Sovereign Protocols & Institutional Clauses"
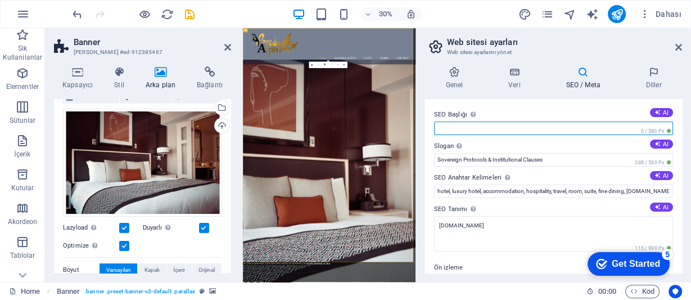
click at [459, 122] on input "SEO Başlığı Web sitenin başlığı - onu arama motoru sonuçlarında öne çıkan bir ş…" at bounding box center [553, 127] width 239 height 13
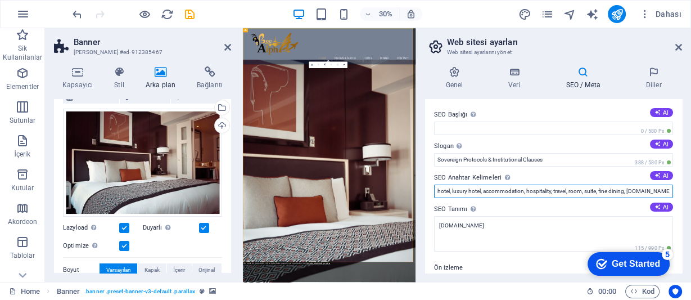
click at [631, 195] on input "hotel, luxury hotel, accommodation, hospitality, travel, room, suite, fine dini…" at bounding box center [553, 190] width 239 height 13
click at [580, 192] on input "hotel, luxury hotel, accommodation, hospitality, travel, room, suite, fine dini…" at bounding box center [553, 190] width 239 height 13
click at [507, 192] on input "hotel, luxury hotel, accommodation, hospitality, travel, room, suite, fine dini…" at bounding box center [553, 190] width 239 height 13
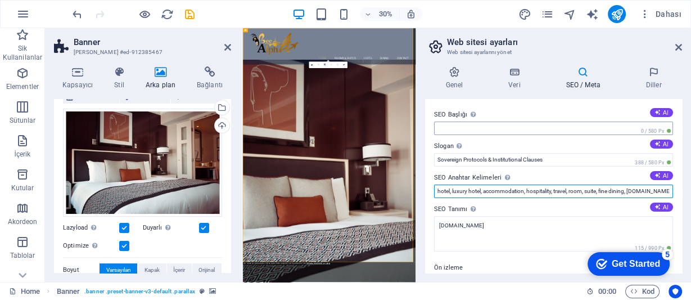
type input "hotel, luxury hotel, accommodation, hospitality, travel, room, suite, fine dini…"
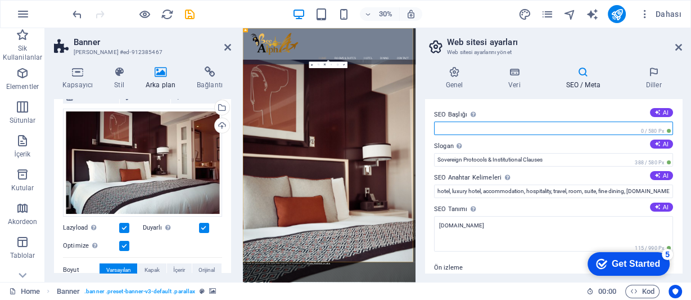
click at [445, 133] on input "SEO Başlığı Web sitenin başlığı - onu arama motoru sonuçlarında öne çıkan bir ş…" at bounding box center [553, 127] width 239 height 13
type input "A"
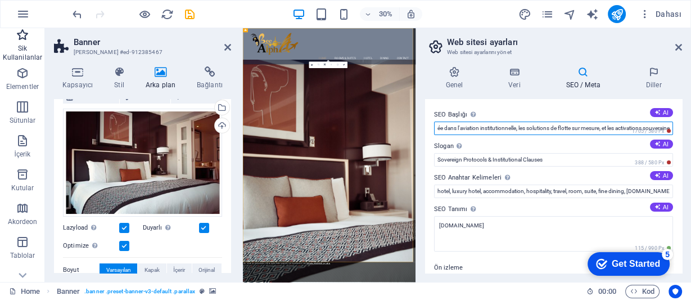
scroll to position [0, 247]
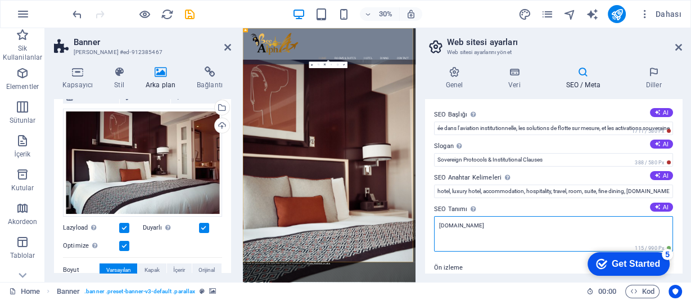
click at [508, 233] on textarea "[DOMAIN_NAME]" at bounding box center [553, 233] width 239 height 35
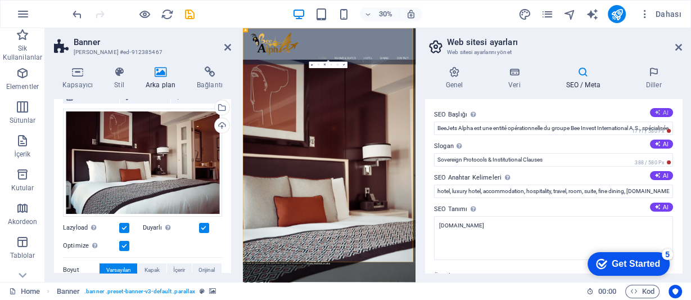
click at [659, 111] on button "AI" at bounding box center [661, 112] width 23 height 9
type input "Royal Hotel Experience Awaits!"
click at [656, 146] on icon at bounding box center [657, 143] width 6 height 6
type input "Indulge in Luxury, Experience True Elegance"
click at [660, 178] on button "AI" at bounding box center [661, 175] width 23 height 9
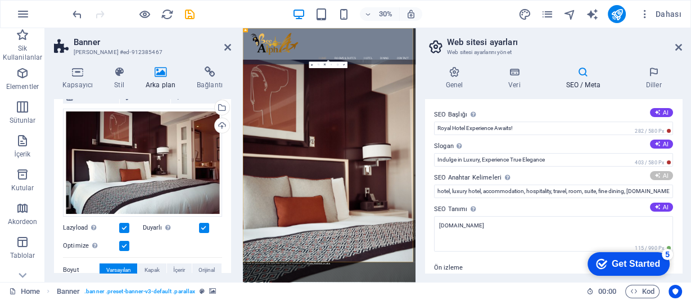
type input "Royal hotel experience, luxury accommodations, fine dining hotel, hotel with fr…"
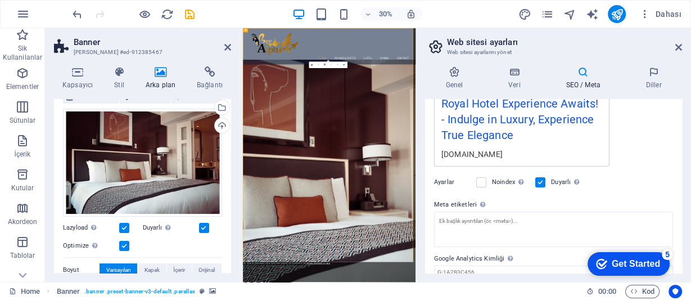
scroll to position [270, 0]
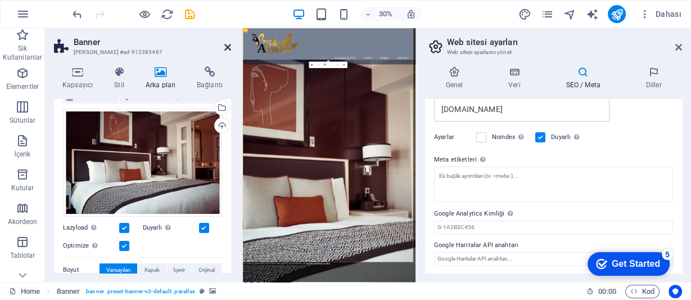
click at [226, 49] on icon at bounding box center [227, 47] width 7 height 9
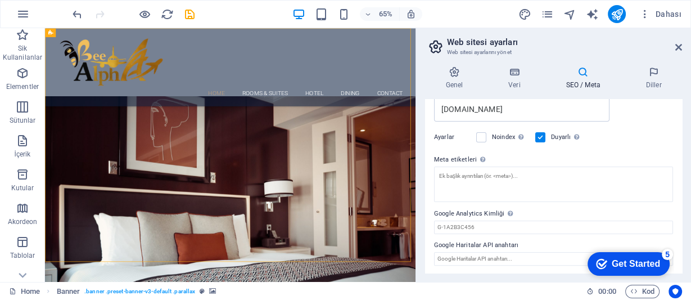
click at [628, 264] on div "Get Started" at bounding box center [635, 264] width 48 height 10
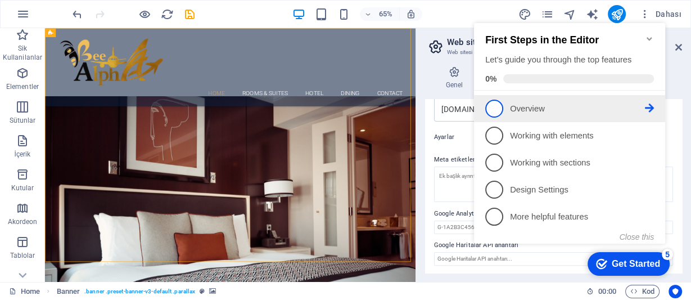
click at [496, 107] on span "1" at bounding box center [494, 108] width 18 height 18
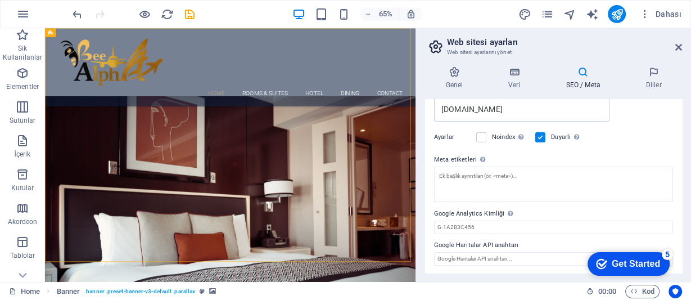
click at [623, 264] on div "Get Started" at bounding box center [635, 264] width 48 height 10
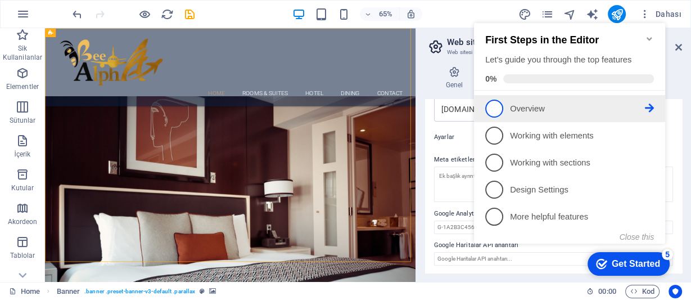
click at [650, 106] on icon at bounding box center [649, 107] width 9 height 9
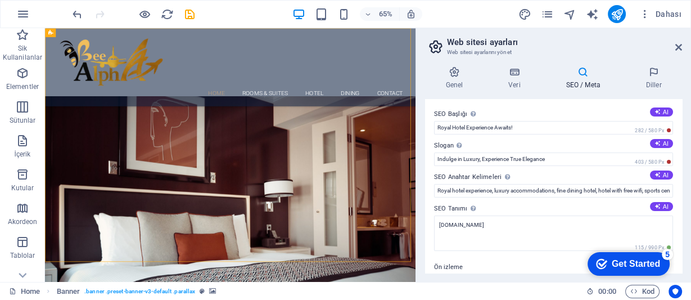
scroll to position [0, 0]
click at [606, 267] on div "checkmark Get Started 5" at bounding box center [628, 263] width 64 height 11
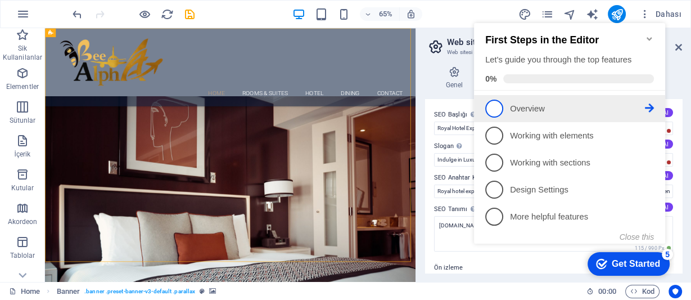
click at [495, 114] on span "1" at bounding box center [494, 108] width 18 height 18
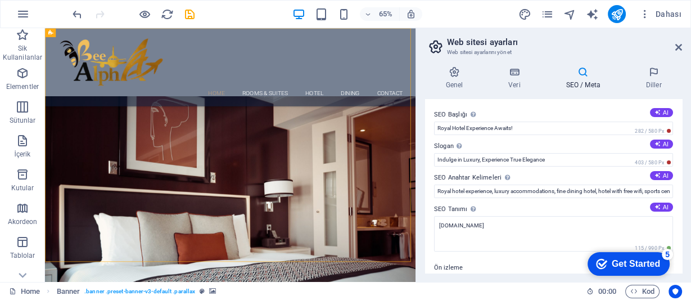
click at [624, 269] on div "Get Started" at bounding box center [635, 264] width 48 height 10
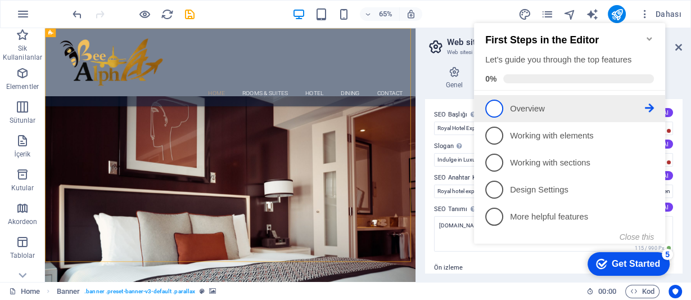
click at [533, 107] on p "Overview - incomplete" at bounding box center [577, 109] width 135 height 12
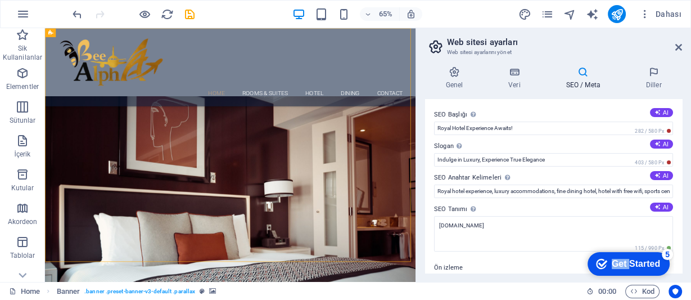
click at [641, 280] on div "checkmark Get Started 5 First Steps in the Editor Let's guide you through the t…" at bounding box center [626, 263] width 96 height 34
click at [452, 75] on icon at bounding box center [454, 71] width 58 height 11
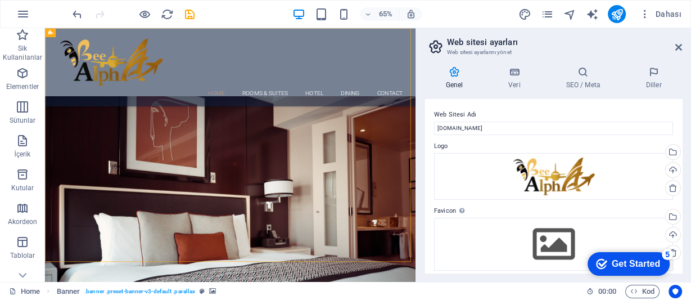
click at [630, 267] on div "Get Started" at bounding box center [635, 264] width 48 height 10
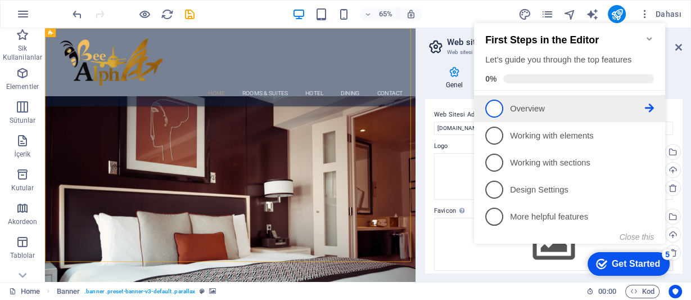
drag, startPoint x: 651, startPoint y: 110, endPoint x: 493, endPoint y: 107, distance: 158.5
click at [493, 107] on span "1" at bounding box center [494, 108] width 18 height 18
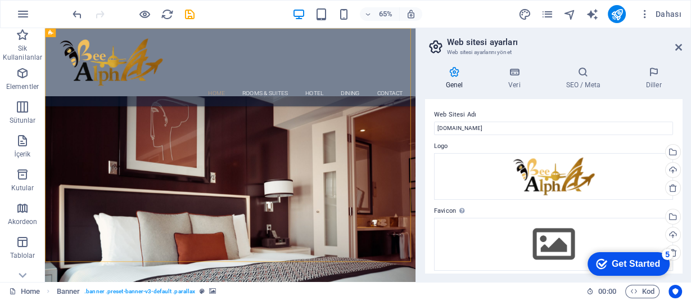
click at [601, 280] on div "checkmark Get Started 5 First Steps in the Editor Let's guide you through the t…" at bounding box center [626, 263] width 96 height 34
click at [19, 10] on icon "button" at bounding box center [22, 13] width 13 height 13
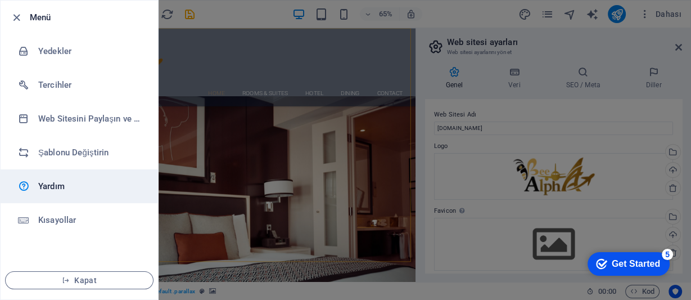
click at [51, 187] on h6 "Yardım" at bounding box center [90, 185] width 104 height 13
click at [48, 188] on h6 "Yardım" at bounding box center [90, 185] width 104 height 13
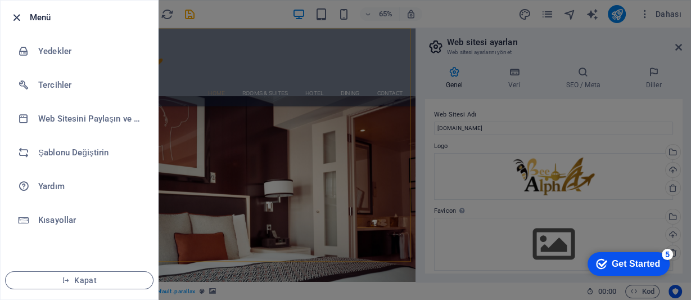
click at [16, 21] on icon "button" at bounding box center [16, 17] width 13 height 13
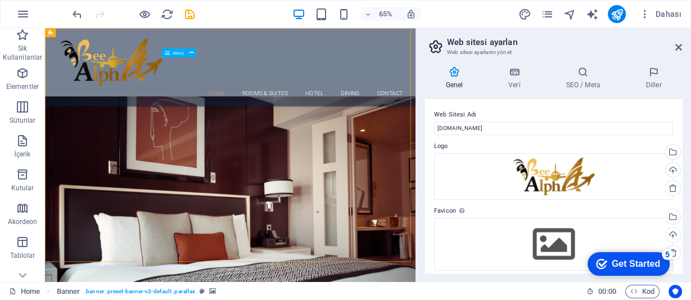
click at [308, 120] on nav "Home Rooms & Suites Hotel Dining Contact" at bounding box center [330, 127] width 531 height 15
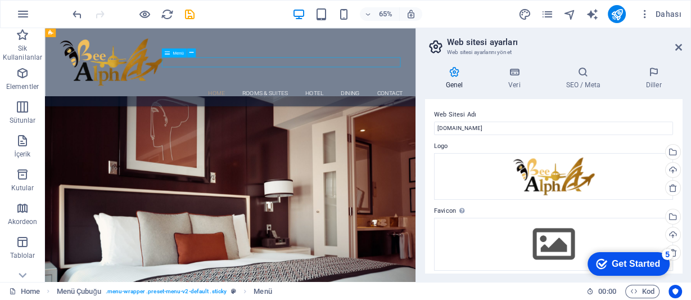
click at [378, 120] on nav "Home Rooms & Suites Hotel Dining Contact" at bounding box center [330, 127] width 531 height 15
click at [336, 51] on div "Home Rooms & Suites Hotel Dining Contact" at bounding box center [330, 88] width 570 height 120
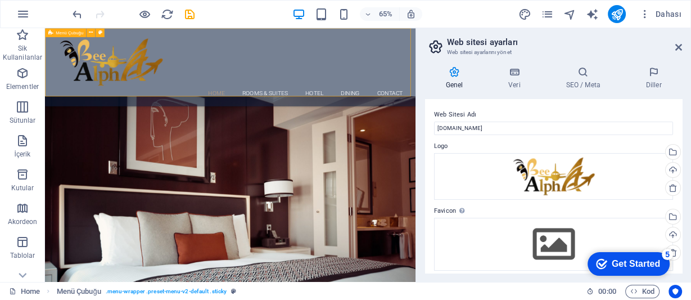
click at [336, 51] on div "Home Rooms & Suites Hotel Dining Contact" at bounding box center [330, 88] width 570 height 120
select select "rem"
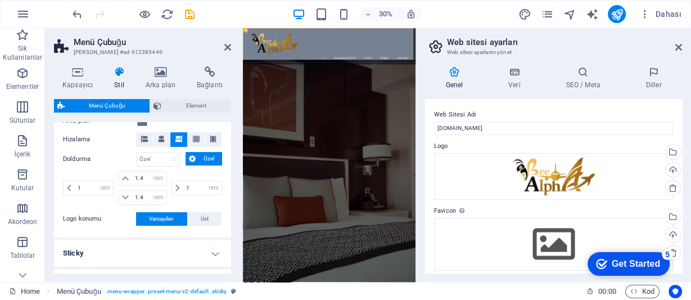
scroll to position [180, 0]
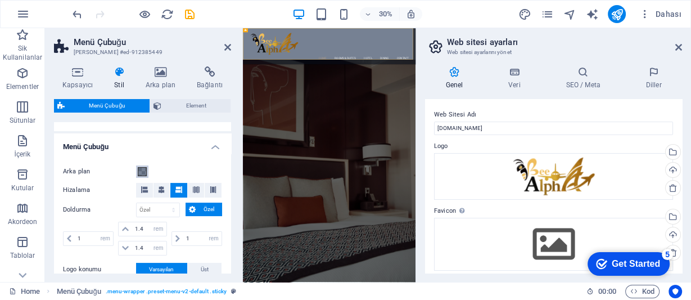
click at [146, 170] on span at bounding box center [142, 171] width 9 height 9
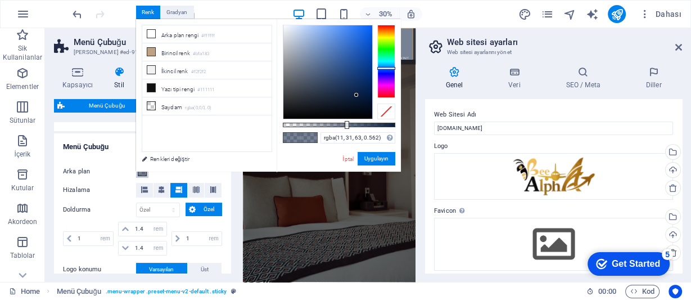
click at [146, 170] on div "less Arka plan rengi #ffffff Birincil renk #bfa183 İkincil renk #f2f2f2 Yazı ti…" at bounding box center [268, 95] width 265 height 152
type input "rgba(11, 31, 63, 0.212)"
drag, startPoint x: 345, startPoint y: 124, endPoint x: 306, endPoint y: 122, distance: 38.3
click at [306, 122] on div at bounding box center [307, 125] width 4 height 8
click at [387, 162] on button "Uygulayın" at bounding box center [376, 158] width 38 height 13
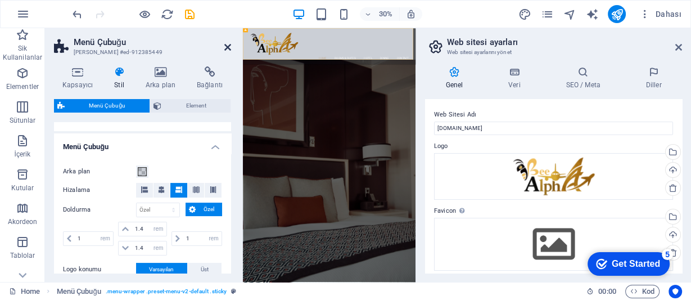
click at [224, 46] on icon at bounding box center [227, 47] width 7 height 9
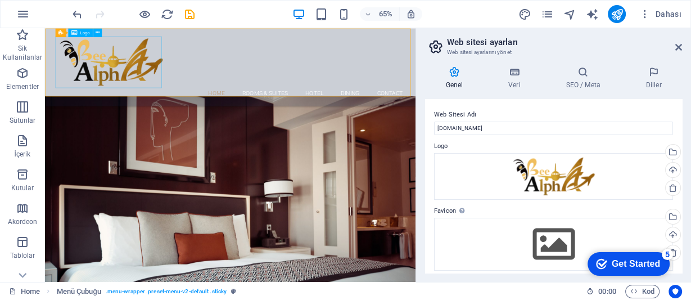
click at [146, 83] on div at bounding box center [330, 79] width 531 height 79
select select "px"
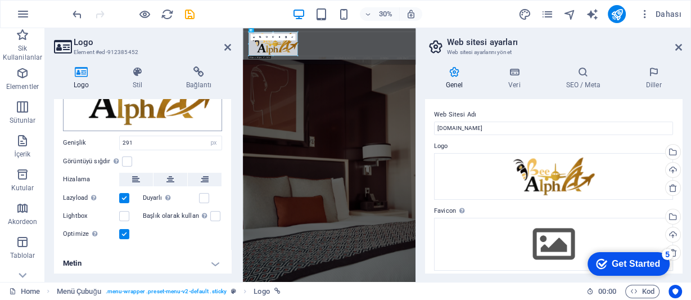
scroll to position [98, 0]
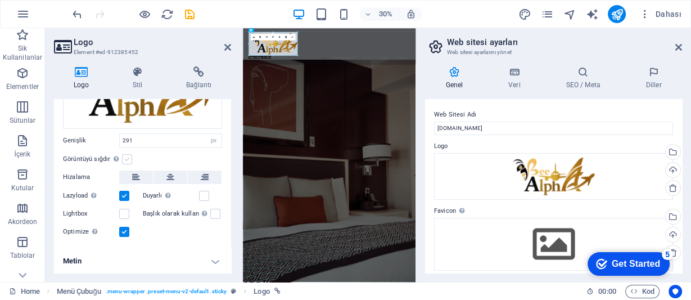
click at [126, 156] on label at bounding box center [127, 159] width 10 height 10
click at [0, 0] on input "Görüntüyü sığdır Görüntüyü otomatik olarak sabit bir genişliğe ve yüksekliğe sı…" at bounding box center [0, 0] width 0 height 0
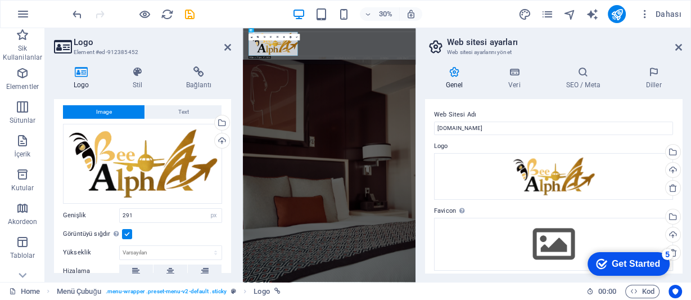
scroll to position [0, 0]
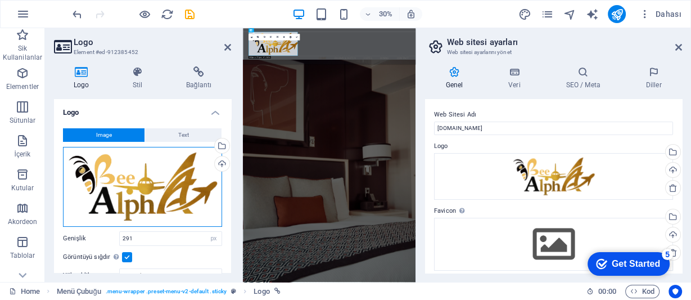
click at [148, 193] on div "Dosyaları buraya sürükleyin, dosyaları seçmek için tıklayın veya Dosyalardan ya…" at bounding box center [142, 187] width 159 height 80
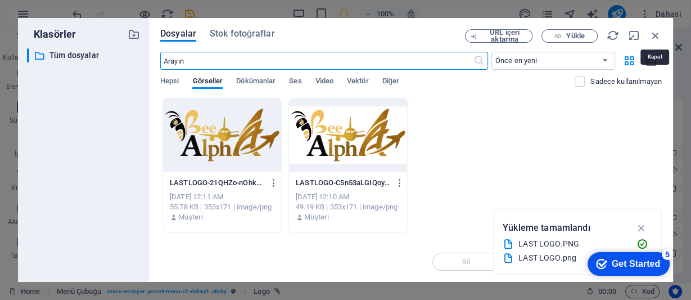
click at [653, 38] on icon "button" at bounding box center [655, 35] width 12 height 12
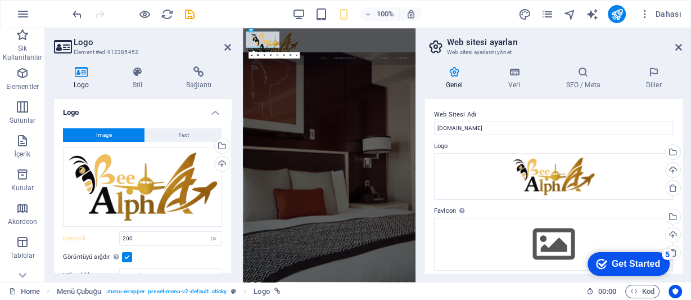
type input "291"
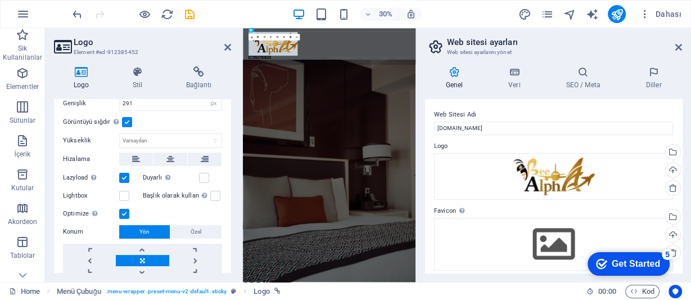
scroll to position [173, 0]
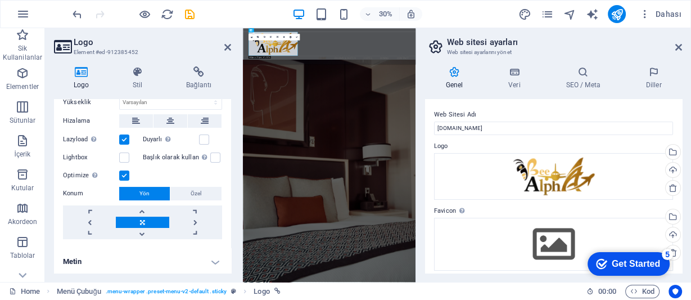
click at [215, 259] on h4 "Metin" at bounding box center [142, 261] width 177 height 27
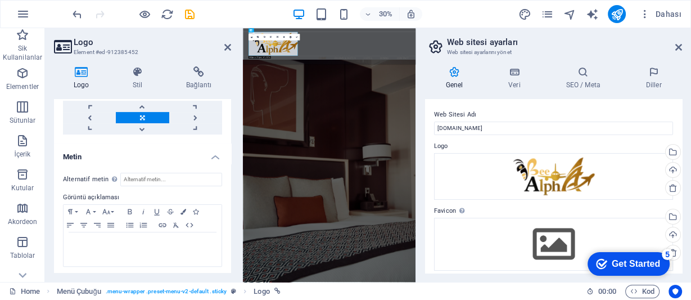
scroll to position [278, 0]
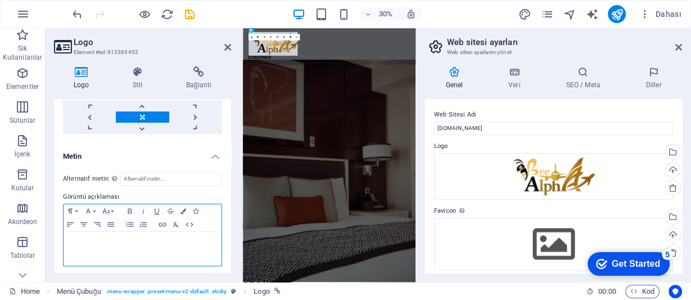
click at [93, 237] on p at bounding box center [142, 242] width 147 height 10
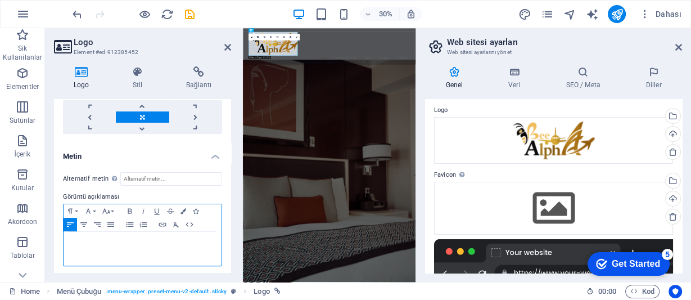
scroll to position [0, 0]
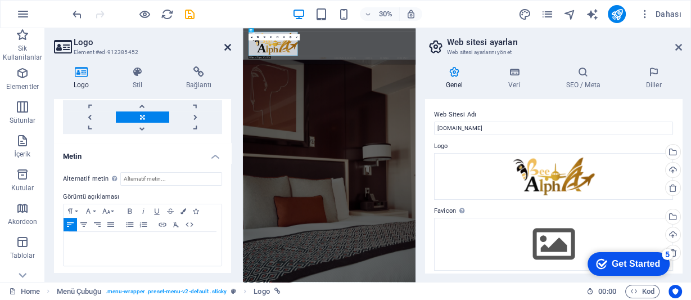
click at [229, 44] on icon at bounding box center [227, 47] width 7 height 9
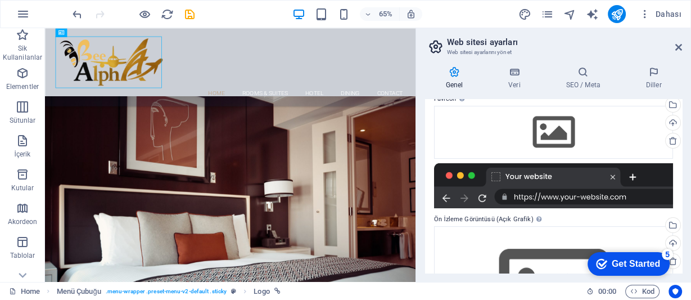
scroll to position [113, 0]
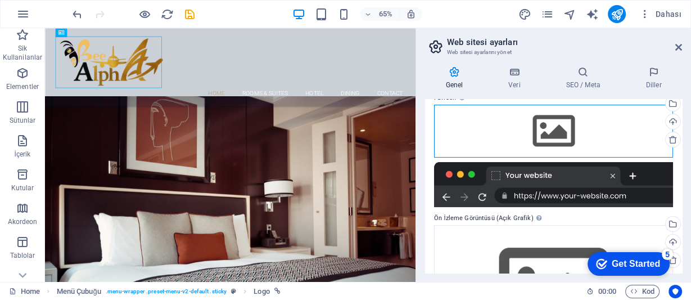
click at [542, 126] on div "Dosyaları buraya sürükleyin, dosyaları seçmek için tıklayın veya Dosyalardan ya…" at bounding box center [553, 131] width 239 height 53
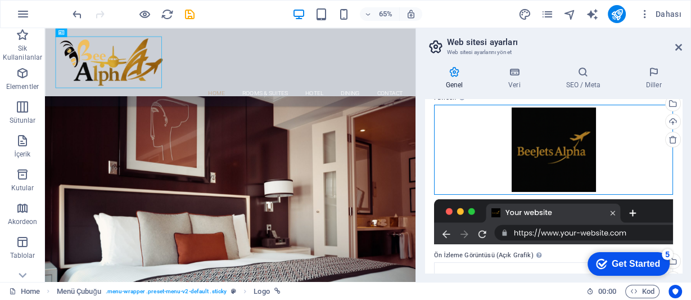
click at [562, 124] on div "Dosyaları buraya sürükleyin, dosyaları seçmek için tıklayın veya Dosyalardan ya…" at bounding box center [553, 150] width 239 height 90
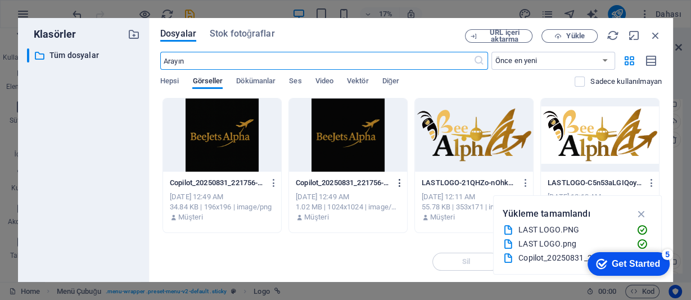
click at [400, 185] on icon "button" at bounding box center [399, 183] width 11 height 10
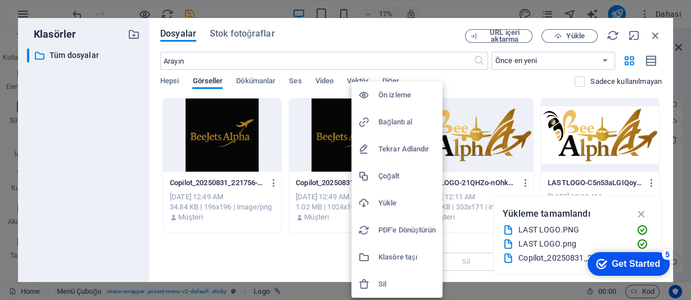
click at [374, 281] on div at bounding box center [368, 283] width 20 height 11
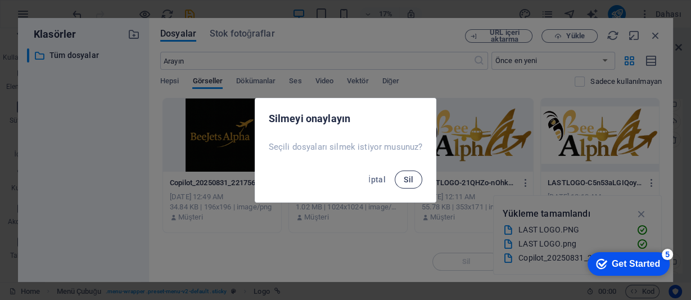
click at [409, 179] on span "Sil" at bounding box center [409, 179] width 10 height 9
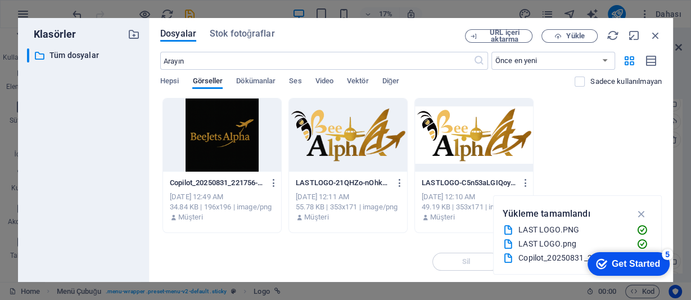
click at [223, 153] on div at bounding box center [222, 134] width 118 height 73
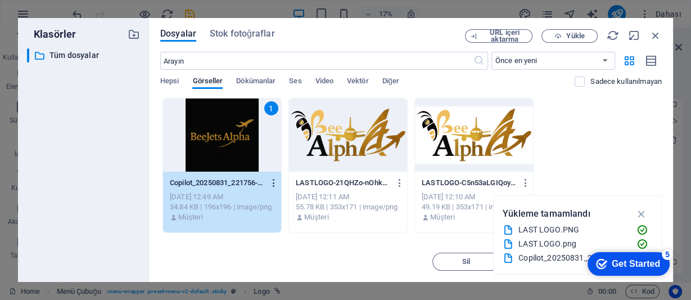
click at [275, 185] on icon "button" at bounding box center [273, 183] width 11 height 10
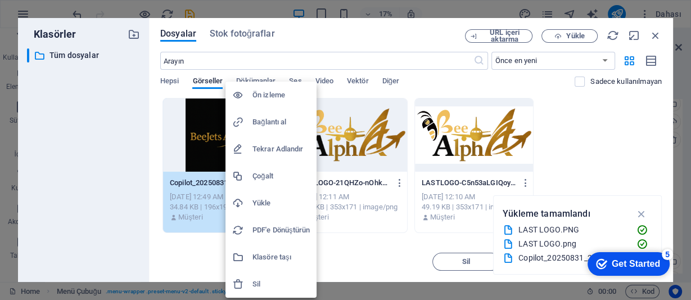
click at [564, 117] on div at bounding box center [345, 150] width 691 height 300
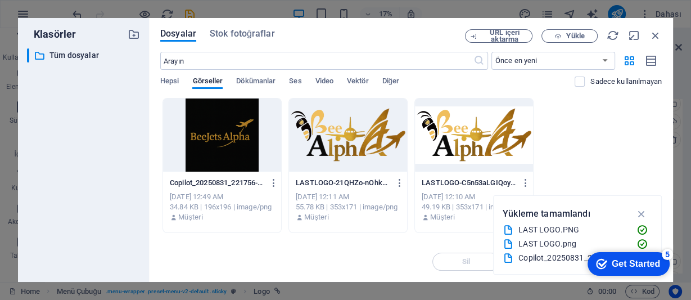
drag, startPoint x: 314, startPoint y: 28, endPoint x: 525, endPoint y: 27, distance: 211.3
click at [525, 27] on div "Dosyalar Stok fotoğraflar URL içeri aktarma Yükle ​ Önce en yeni Önce en eski A…" at bounding box center [411, 150] width 524 height 264
click at [207, 143] on div at bounding box center [222, 134] width 118 height 73
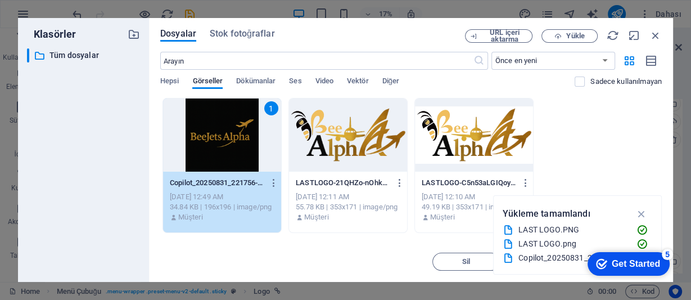
click at [665, 255] on div "5" at bounding box center [666, 253] width 11 height 11
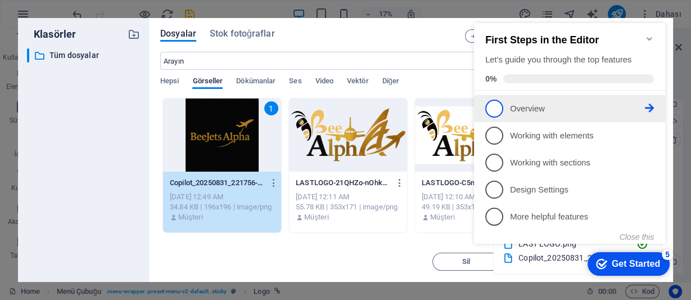
click at [520, 105] on p "Overview - incomplete" at bounding box center [577, 109] width 135 height 12
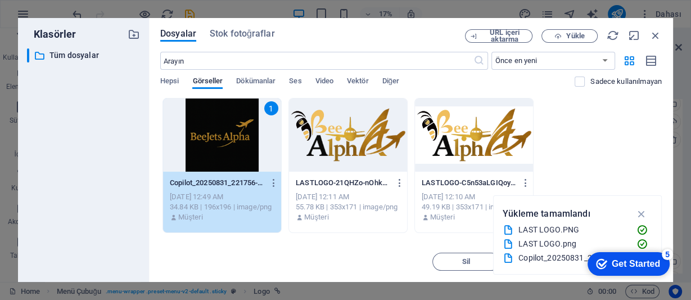
click at [596, 262] on icon "checkmark" at bounding box center [601, 263] width 11 height 11
click at [607, 269] on icon "checkmark" at bounding box center [601, 263] width 11 height 11
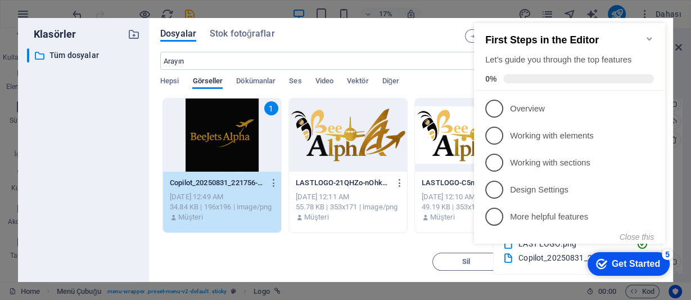
click at [541, 66] on div "First Steps in the Editor Let's guide you through the top features 0%" at bounding box center [569, 58] width 169 height 49
click at [564, 34] on h2 "First Steps in the Editor" at bounding box center [569, 40] width 169 height 12
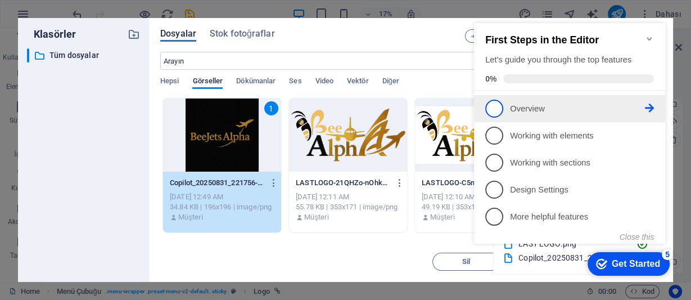
click at [493, 103] on span "1" at bounding box center [494, 108] width 18 height 18
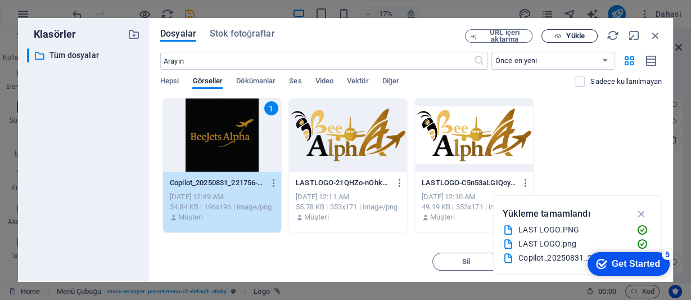
click at [583, 35] on span "Yükle" at bounding box center [575, 36] width 18 height 7
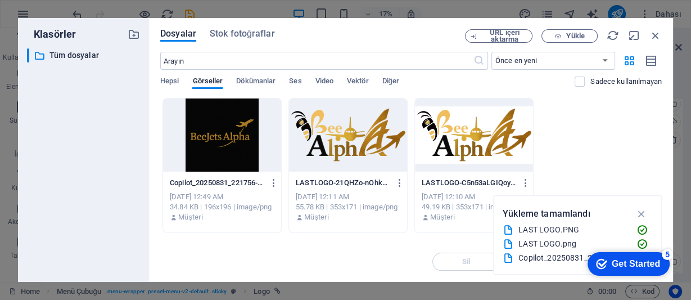
click at [180, 155] on div at bounding box center [222, 134] width 118 height 73
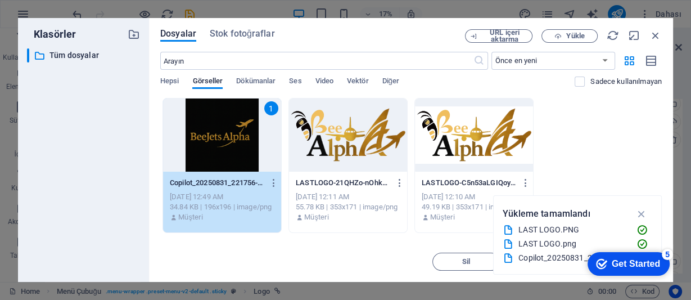
click at [270, 103] on div "1" at bounding box center [271, 108] width 14 height 14
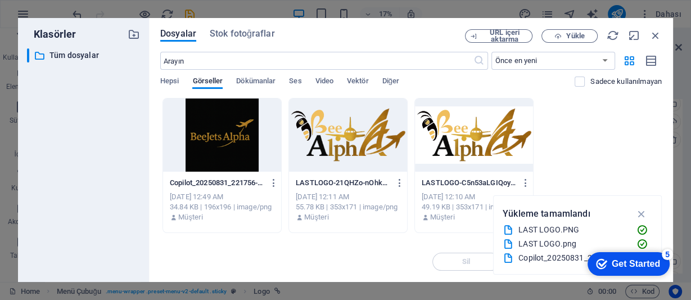
click at [223, 191] on div "Copilot_20250831_221756-3aGy0TLi6fZ7f85XPD-nmw-HJqrkjinTxHtXdGvhwJISQ.png Copil…" at bounding box center [222, 183] width 105 height 18
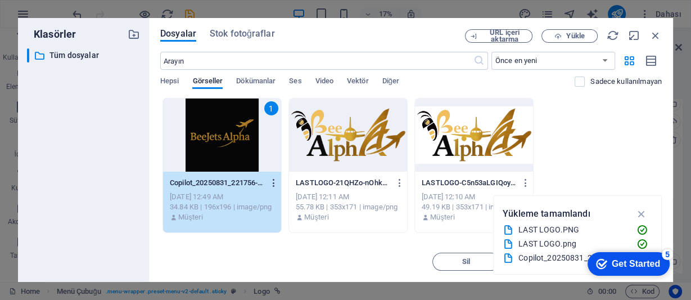
click at [274, 182] on icon "button" at bounding box center [273, 183] width 11 height 10
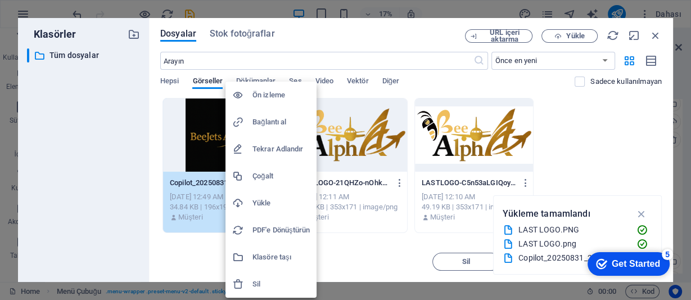
click at [266, 201] on h6 "Yükle" at bounding box center [280, 202] width 57 height 13
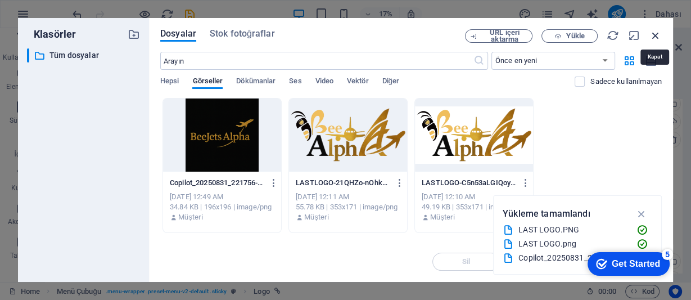
click at [659, 34] on icon "button" at bounding box center [655, 35] width 12 height 12
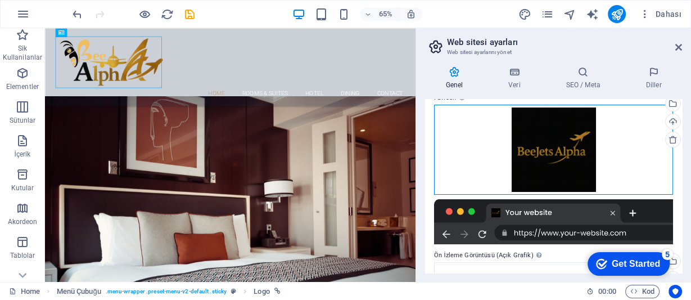
drag, startPoint x: 570, startPoint y: 144, endPoint x: 554, endPoint y: 137, distance: 17.6
click at [554, 137] on div "Dosyaları buraya sürükleyin, dosyaları seçmek için tıklayın veya Dosyalardan ya…" at bounding box center [553, 150] width 239 height 90
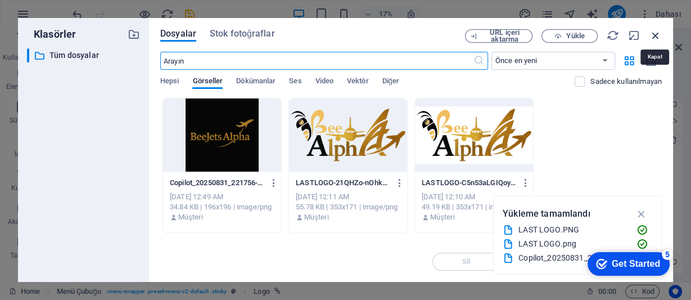
click at [655, 35] on icon "button" at bounding box center [655, 35] width 12 height 12
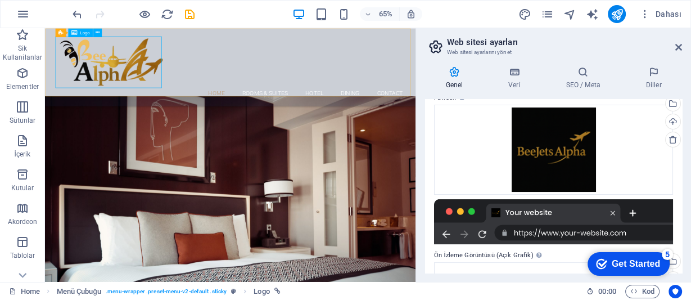
click at [142, 94] on div at bounding box center [330, 79] width 531 height 79
select select "px"
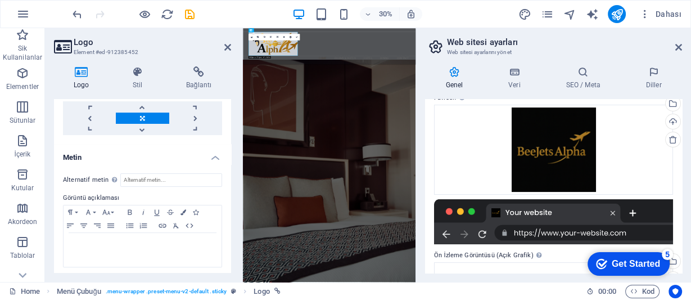
scroll to position [278, 0]
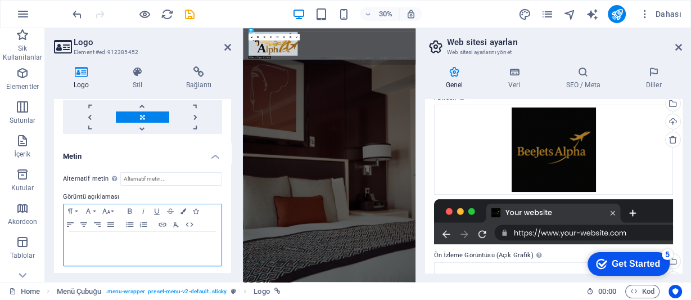
click at [83, 241] on p at bounding box center [142, 242] width 147 height 10
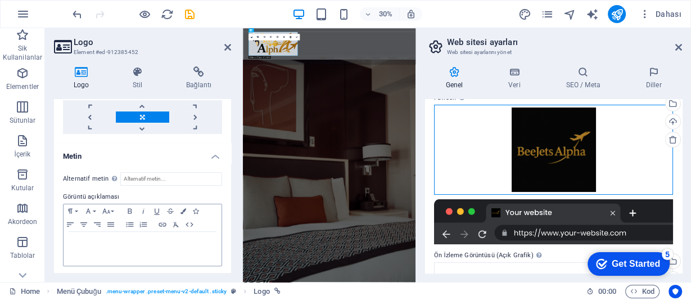
drag, startPoint x: 570, startPoint y: 138, endPoint x: 94, endPoint y: 245, distance: 488.4
click at [94, 245] on div "Home Sik Kullanilanlar Elementler Sütunlar İçerik Kutular Akordeon Tablolar Öze…" at bounding box center [345, 154] width 691 height 253
drag, startPoint x: 525, startPoint y: 121, endPoint x: 114, endPoint y: 237, distance: 427.9
click at [114, 237] on div "Home Sik Kullanilanlar Elementler Sütunlar İçerik Kutular Akordeon Tablolar Öze…" at bounding box center [345, 154] width 691 height 253
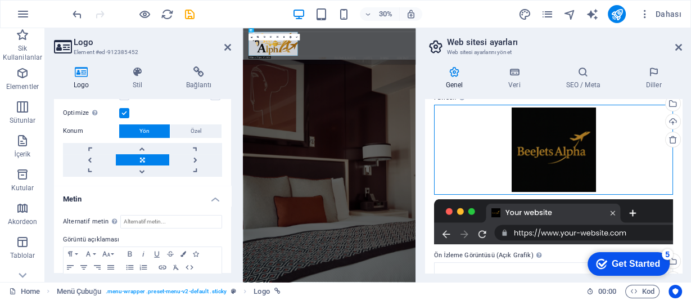
scroll to position [188, 0]
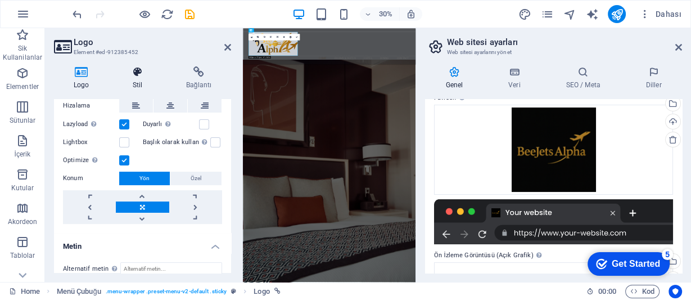
click at [138, 70] on icon at bounding box center [137, 71] width 49 height 11
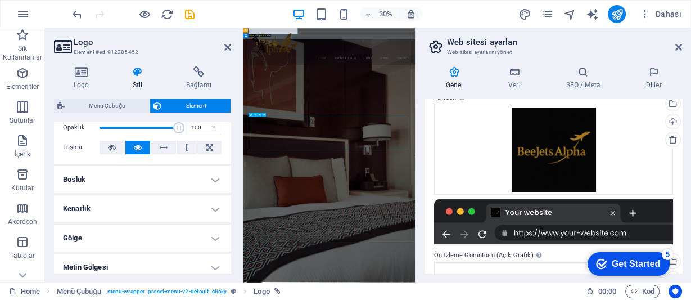
scroll to position [135, 0]
click at [224, 47] on icon at bounding box center [227, 47] width 7 height 9
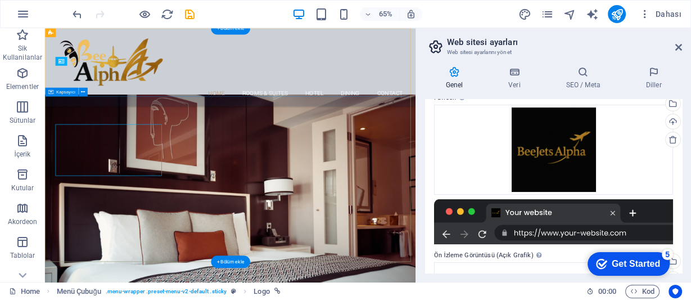
scroll to position [0, 0]
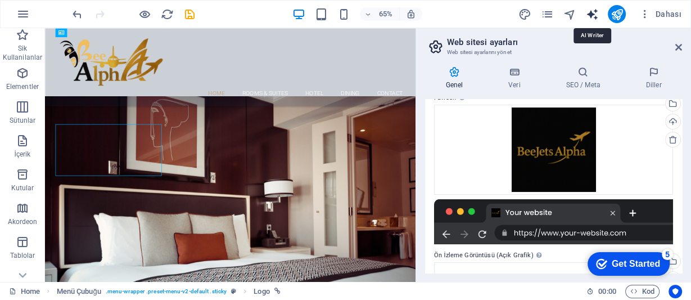
click at [593, 11] on icon "text_generator" at bounding box center [592, 14] width 13 height 13
select select "English"
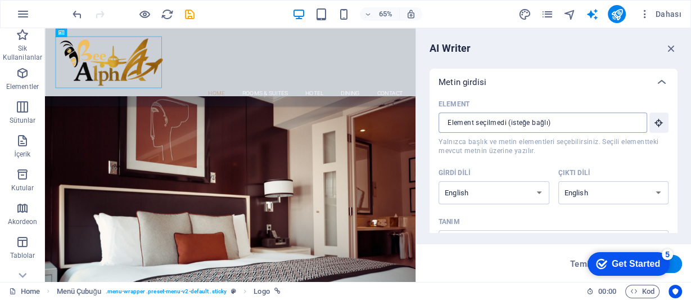
click at [528, 125] on input "Element ​ Yalnızca başlık ve metin elementleri seçebilirsiniz. Seçili elementte…" at bounding box center [538, 122] width 201 height 20
drag, startPoint x: 564, startPoint y: 124, endPoint x: 555, endPoint y: 123, distance: 8.4
click at [555, 123] on input "Element ​ Yalnızca başlık ve metin elementleri seçebilirsiniz. Seçili elementte…" at bounding box center [538, 122] width 201 height 20
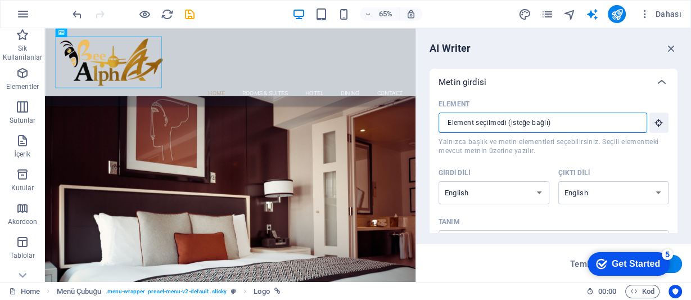
drag, startPoint x: 554, startPoint y: 123, endPoint x: 479, endPoint y: 121, distance: 74.8
click at [481, 123] on input "Element ​ Yalnızca başlık ve metin elementleri seçebilirsiniz. Seçili elementte…" at bounding box center [538, 122] width 201 height 20
click at [542, 127] on input "Element ​ Yalnızca başlık ve metin elementleri seçebilirsiniz. Seçili elementte…" at bounding box center [538, 122] width 201 height 20
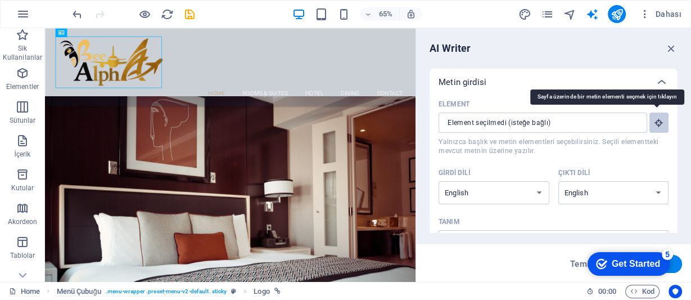
click at [661, 123] on icon "button" at bounding box center [659, 122] width 10 height 10
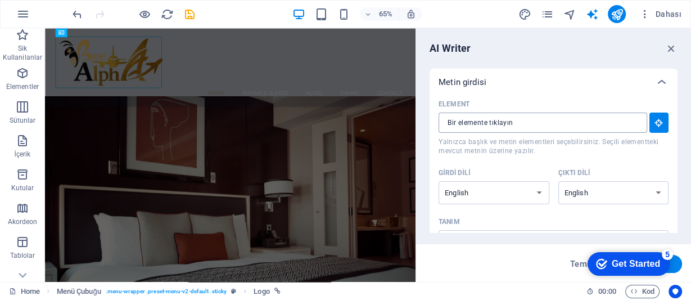
click at [461, 126] on input "Element ​ Yalnızca başlık ve metin elementleri seçebilirsiniz. Seçili elementte…" at bounding box center [538, 122] width 201 height 20
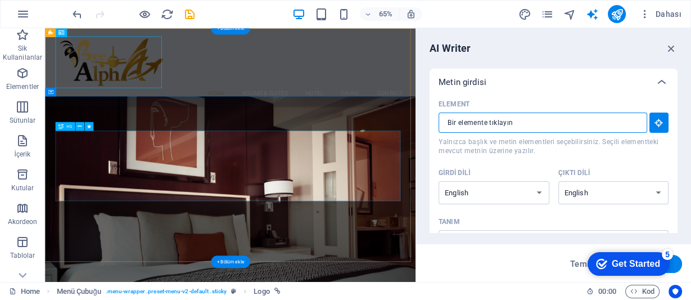
type input "#ed-912385476"
type textarea "x"
type input "10"
type textarea "x"
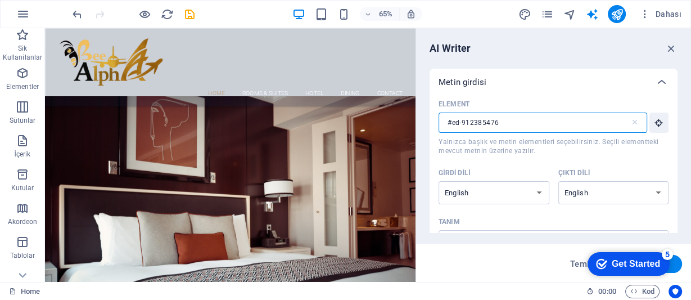
click at [488, 121] on input "#ed-912385476" at bounding box center [534, 122] width 192 height 20
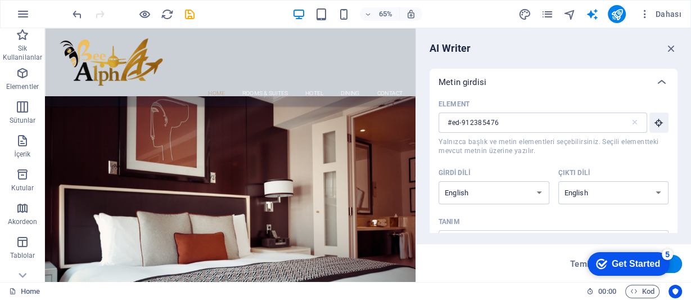
click at [595, 98] on div "Element" at bounding box center [550, 104] width 225 height 17
click at [595, 112] on input "#ed-912385476" at bounding box center [534, 122] width 192 height 20
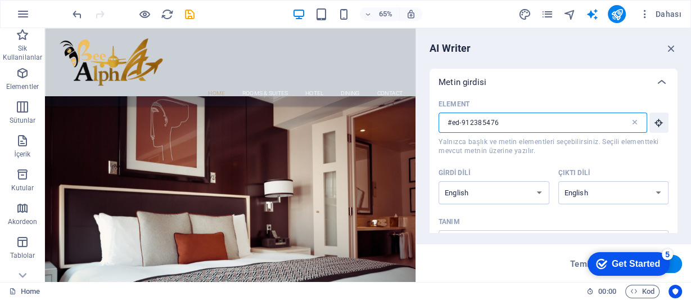
click at [630, 121] on icon at bounding box center [634, 122] width 9 height 9
click at [630, 121] on input "#ed-912385476" at bounding box center [534, 122] width 192 height 20
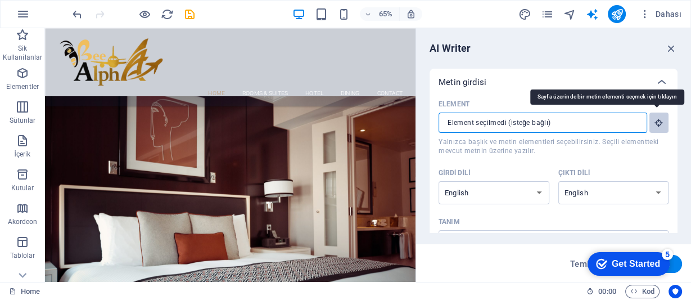
click at [654, 123] on icon "button" at bounding box center [659, 122] width 10 height 10
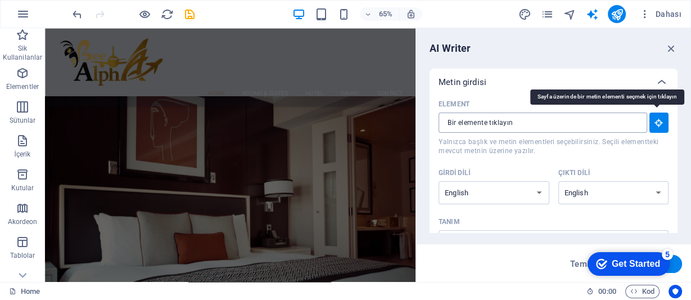
click at [654, 123] on icon "button" at bounding box center [659, 122] width 10 height 10
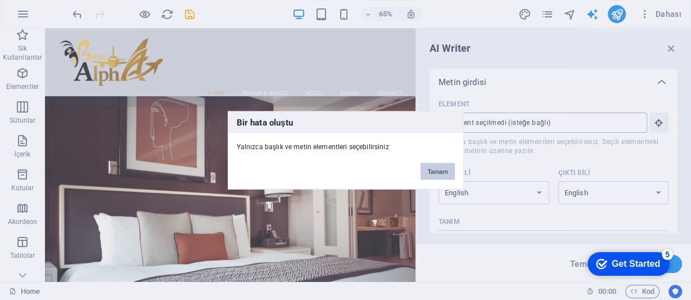
click at [427, 166] on button "Tamam" at bounding box center [437, 170] width 34 height 17
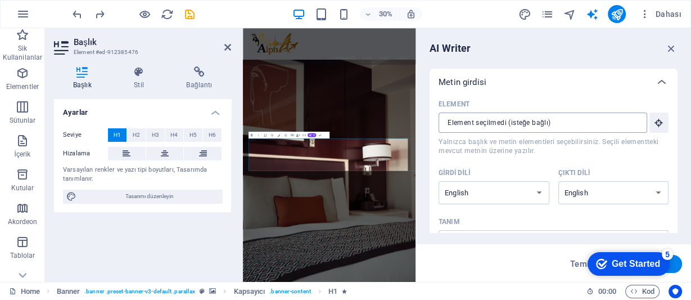
click at [223, 44] on h2 "Başlık" at bounding box center [152, 42] width 157 height 10
click at [229, 44] on icon at bounding box center [227, 47] width 7 height 9
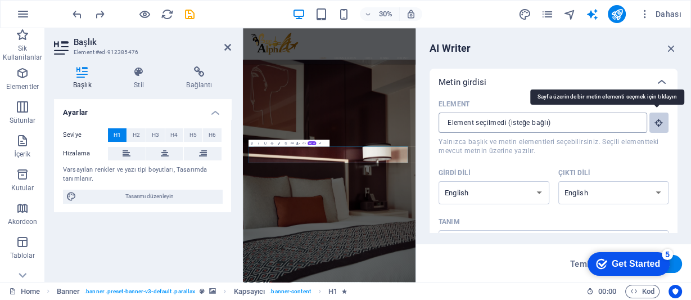
click at [661, 125] on button "Element ​ Yalnızca başlık ve metin elementleri seçebilirsiniz. Seçili elementte…" at bounding box center [658, 122] width 19 height 20
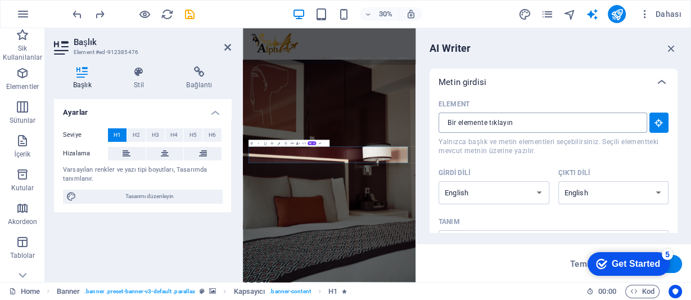
click at [481, 125] on input "Element ​ Yalnızca başlık ve metin elementleri seçebilirsiniz. Seçili elementte…" at bounding box center [538, 122] width 201 height 20
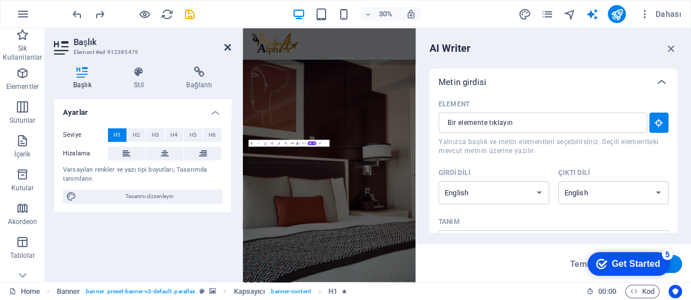
click at [229, 46] on icon at bounding box center [227, 47] width 7 height 9
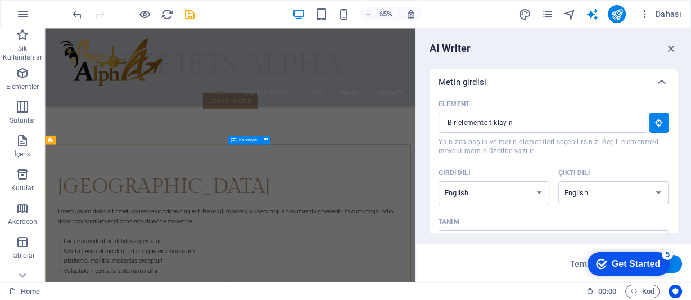
scroll to position [270, 0]
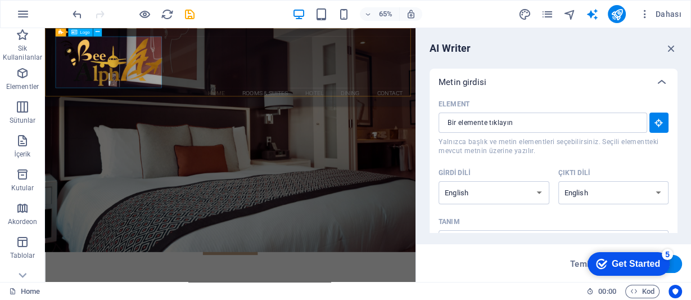
click at [120, 78] on div at bounding box center [330, 79] width 531 height 79
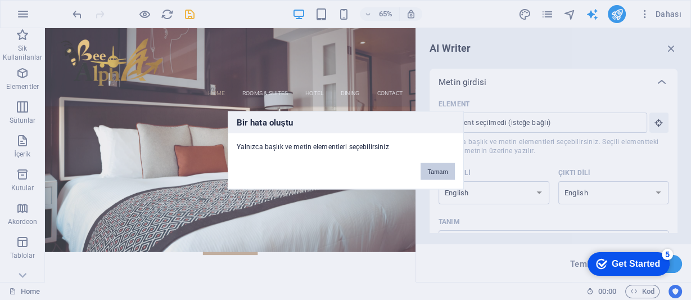
click at [432, 171] on button "Tamam" at bounding box center [437, 170] width 34 height 17
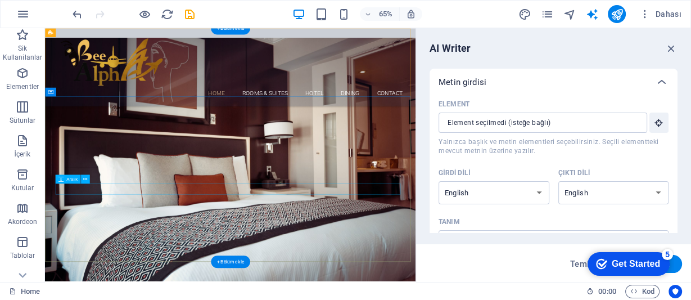
scroll to position [0, 0]
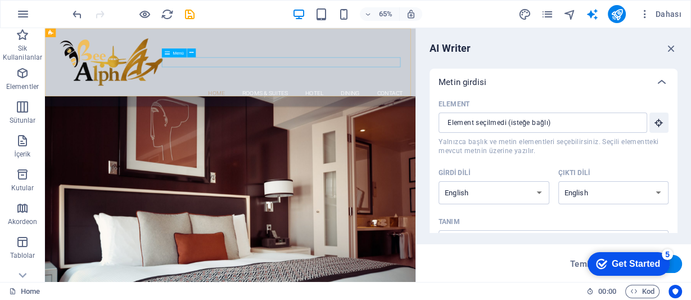
click at [173, 53] on span "Menü" at bounding box center [178, 53] width 11 height 4
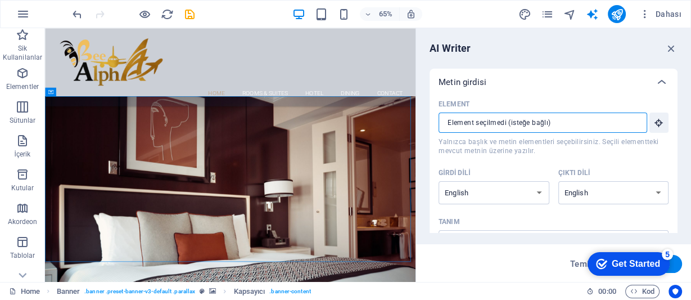
click at [532, 121] on input "Element ​ Yalnızca başlık ve metin elementleri seçebilirsiniz. Seçili elementte…" at bounding box center [538, 122] width 201 height 20
click at [525, 197] on select "Albanian Arabic Armenian Awadhi Azerbaijani Bashkir Basque Belarusian Bengali B…" at bounding box center [493, 192] width 111 height 23
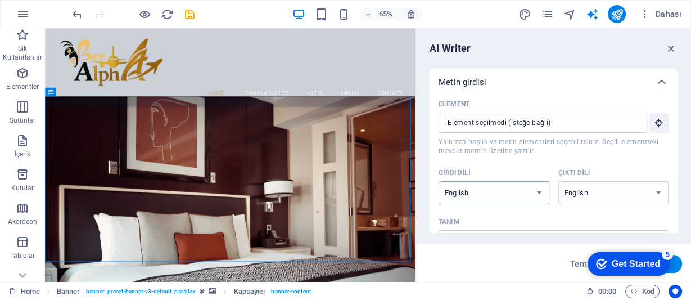
select select "French"
click at [438, 181] on select "Albanian Arabic Armenian Awadhi Azerbaijani Bashkir Basque Belarusian Bengali B…" at bounding box center [493, 192] width 111 height 23
click at [417, 218] on div at bounding box center [417, 154] width 2 height 253
click at [421, 163] on div "AI Writer Metin girdisi Element ​ Yalnızca başlık ve metin elementleri seçebili…" at bounding box center [553, 154] width 275 height 253
click at [677, 144] on div "AI Writer Metin girdisi Element ​ Yalnızca başlık ve metin elementleri seçebili…" at bounding box center [553, 154] width 275 height 253
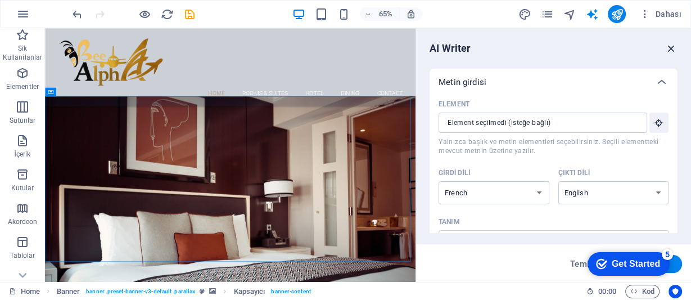
click at [670, 51] on icon "button" at bounding box center [671, 48] width 12 height 12
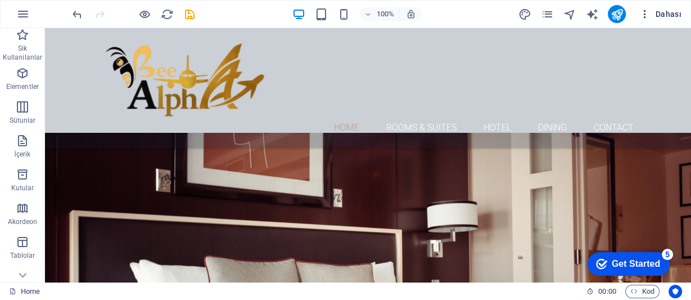
click at [674, 8] on span "Dahası" at bounding box center [660, 13] width 42 height 11
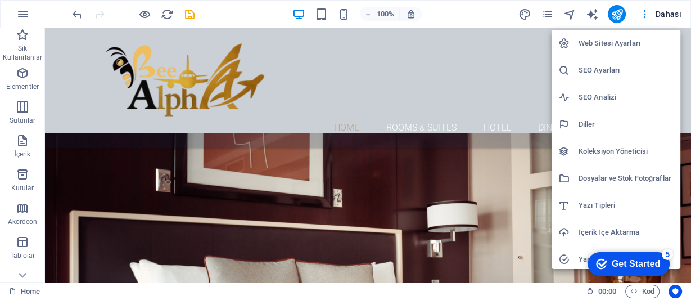
click at [588, 66] on h6 "SEO Ayarları" at bounding box center [625, 70] width 95 height 13
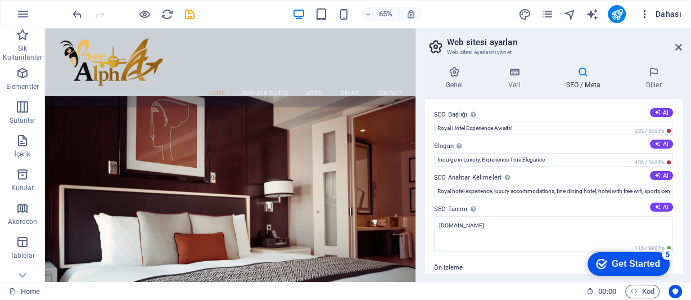
click at [667, 11] on span "Dahası" at bounding box center [660, 13] width 42 height 11
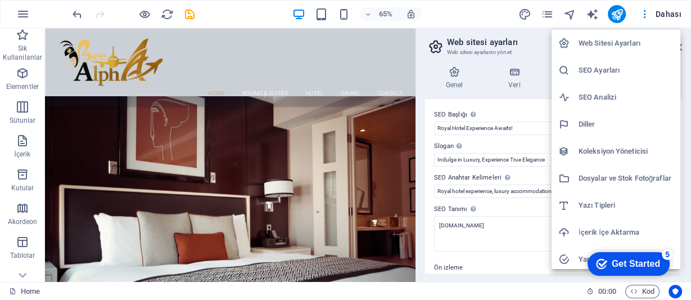
click at [590, 12] on div at bounding box center [345, 150] width 691 height 300
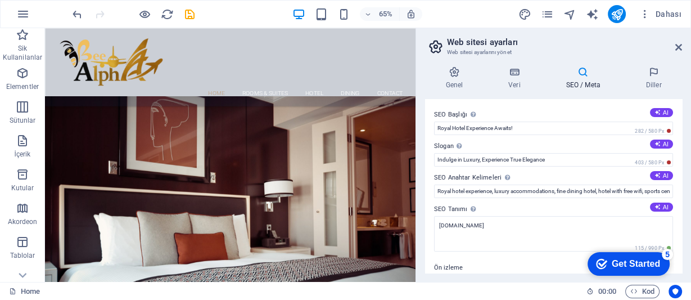
click at [590, 12] on icon "text_generator" at bounding box center [592, 14] width 13 height 13
select select "French"
select select "English"
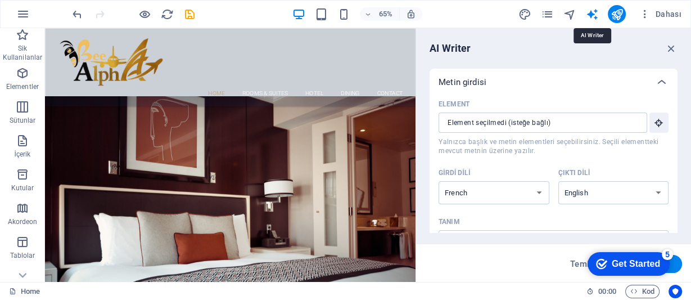
click at [590, 12] on icon "text_generator" at bounding box center [592, 14] width 13 height 13
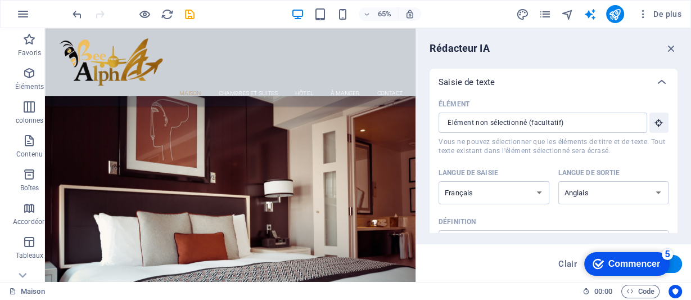
click at [547, 60] on div "Rédacteur IA Saisie de texte Élément ​ Vous ne pouvez sélectionner que les élém…" at bounding box center [553, 154] width 275 height 253
click at [469, 48] on font "Rédacteur IA" at bounding box center [459, 48] width 60 height 12
click at [468, 120] on input "Élément ​ Vous ne pouvez sélectionner que les éléments de titre et de texte. To…" at bounding box center [538, 122] width 201 height 20
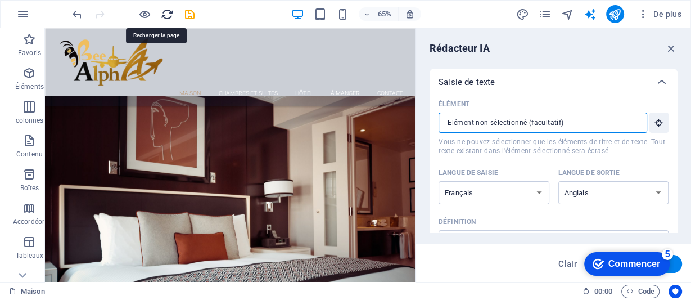
click at [169, 15] on icon "recharger" at bounding box center [167, 14] width 13 height 13
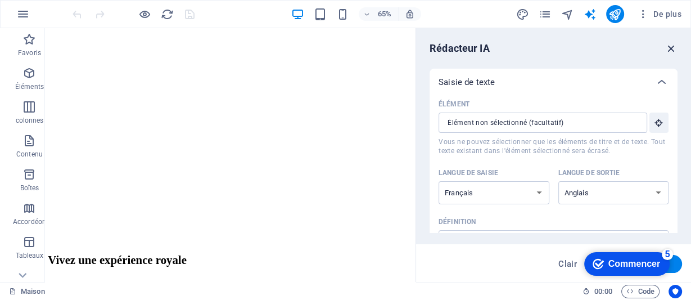
click at [671, 49] on icon "button" at bounding box center [671, 48] width 12 height 12
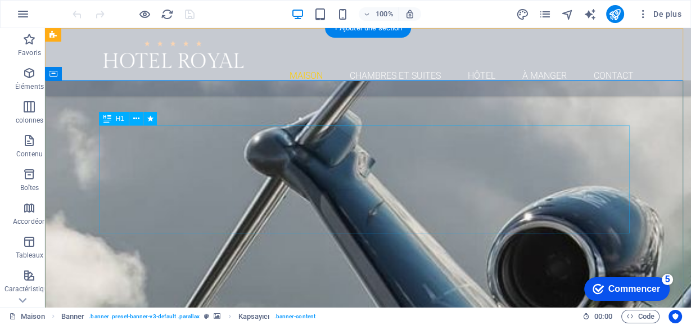
click at [524, 13] on icon "conception" at bounding box center [522, 14] width 13 height 13
select select "rem"
select select "300"
select select "px"
click span
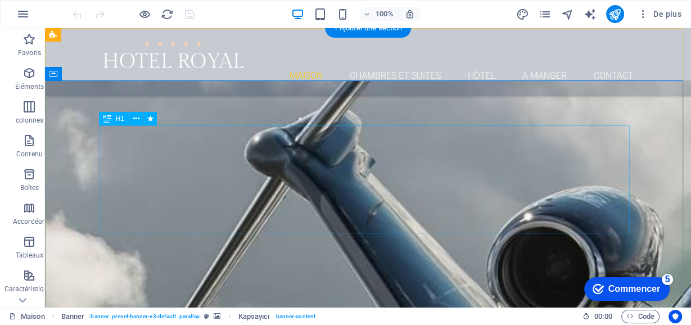
click div
click font "Appliquer"
click span
click icon
click span
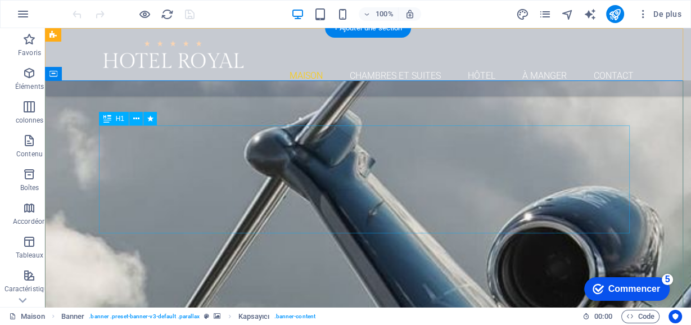
click div
click font "Appliquer"
click span
click font "Produire"
click div "Titre ABC Ç DEFG Ğ HI © JKLMNO Ö PRS Ş TU Ü VYZ abc ç defg ğ h ı ijklmno ö prs …"
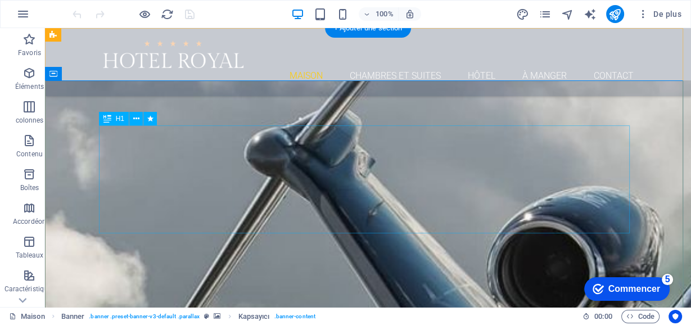
scroll to position [35, 0]
click button "Appliquer les couleurs"
click icon
click h4 "Texte"
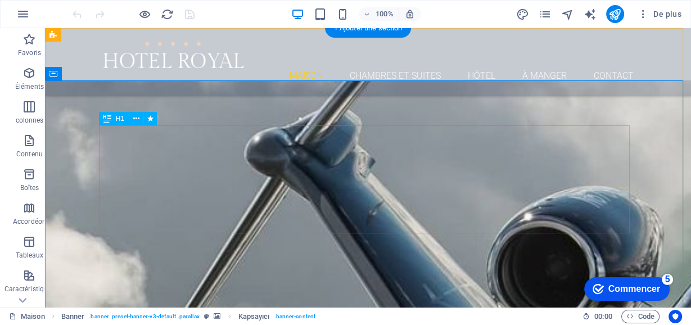
scroll to position [0, 0]
click icon
drag, startPoint x: 121, startPoint y: 171, endPoint x: 32, endPoint y: 540, distance: 379.3
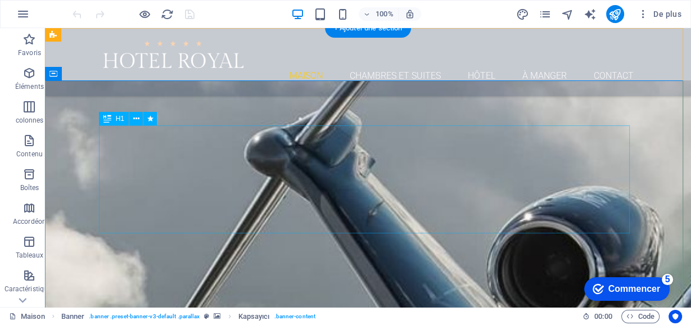
click font "Modifier l'arrière-plan de l'élément parent"
click div "Dosyaları buraya sürükleyin, dosyaları seçmek için tıklayın veya Dosyalardan ya…"
click span "Yükle"
type input "1.7"
click icon
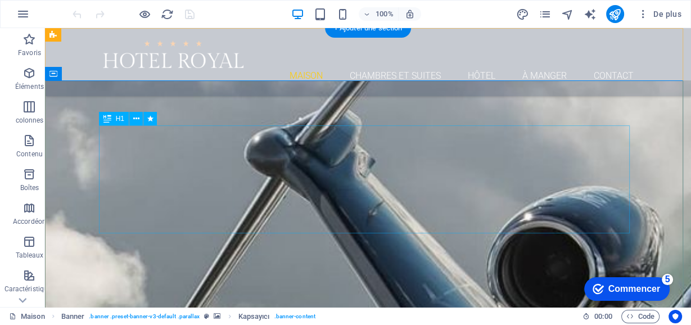
click icon
click at [545, 13] on icon "pages" at bounding box center [544, 14] width 13 height 13
click at [546, 17] on icon "pages" at bounding box center [544, 14] width 13 height 13
click at [526, 15] on icon "conception" at bounding box center [522, 14] width 13 height 13
select select "rem"
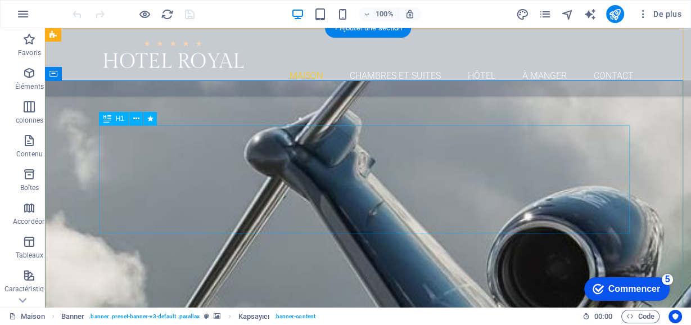
select select "300"
select select "px"
click at [668, 16] on font "De plus" at bounding box center [667, 14] width 28 height 9
click div
click at [643, 14] on icon "button" at bounding box center [642, 13] width 11 height 11
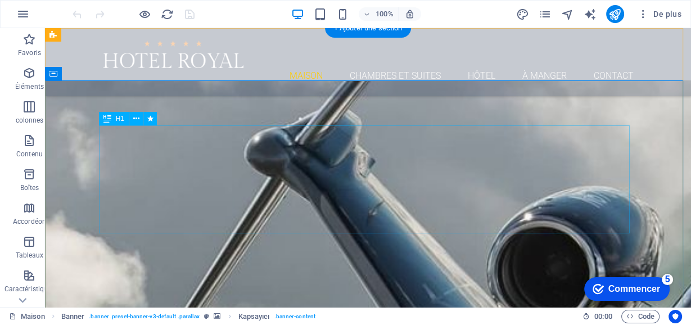
click div
click link
click at [524, 12] on icon "conception" at bounding box center [522, 14] width 13 height 13
select select "rem"
select select "300"
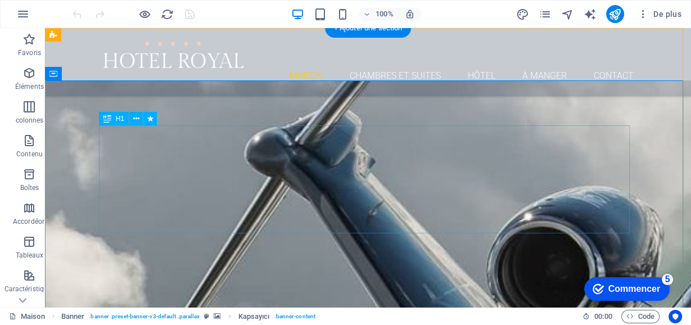
select select "px"
click font "Conception"
click icon
click at [24, 13] on icon "button" at bounding box center [22, 13] width 13 height 13
click h6 "Yardım"
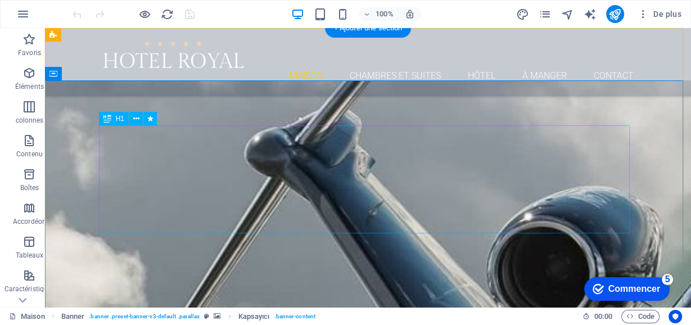
click div
click at [0, 0] on div "Logo" at bounding box center [0, 0] width 0 height 0
click at [524, 13] on icon "conception" at bounding box center [522, 14] width 13 height 13
select select "rem"
select select "300"
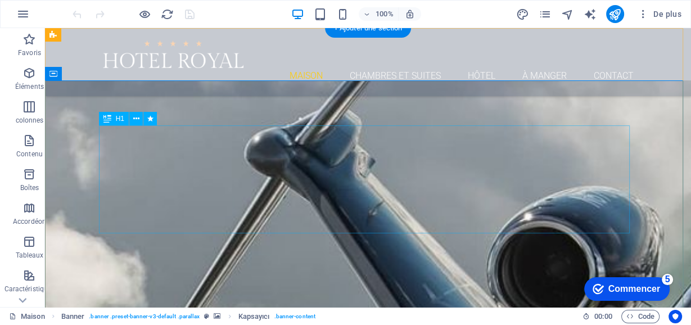
select select "px"
select select "ease-in-out"
click div "Standard Audacieux Links Couleur de police Fonte Roboto Taille de la police 1 R…"
click font "Audacieux"
click font "Links"
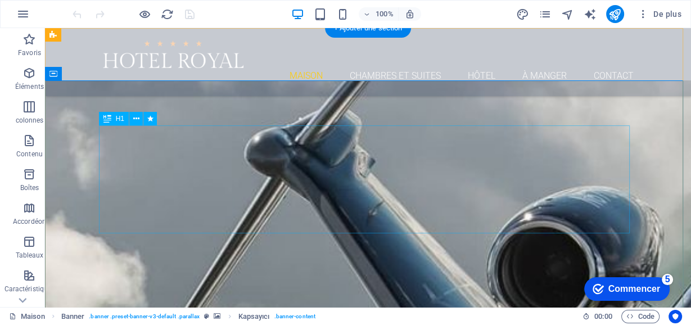
click button "Standard"
click icon
click at [594, 13] on icon "générateur de texte" at bounding box center [589, 14] width 13 height 13
select select "French"
select select "English"
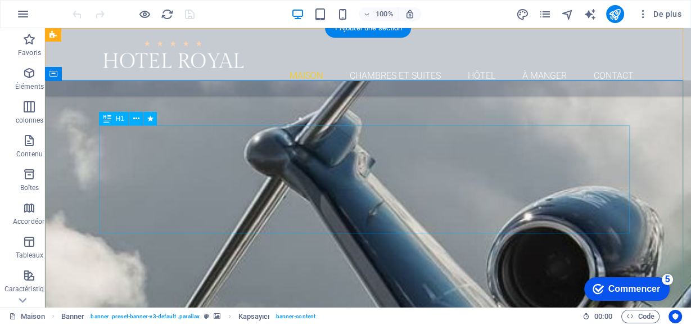
click font "Compris"
click icon
click div "Copie"
